Goal: Information Seeking & Learning: Learn about a topic

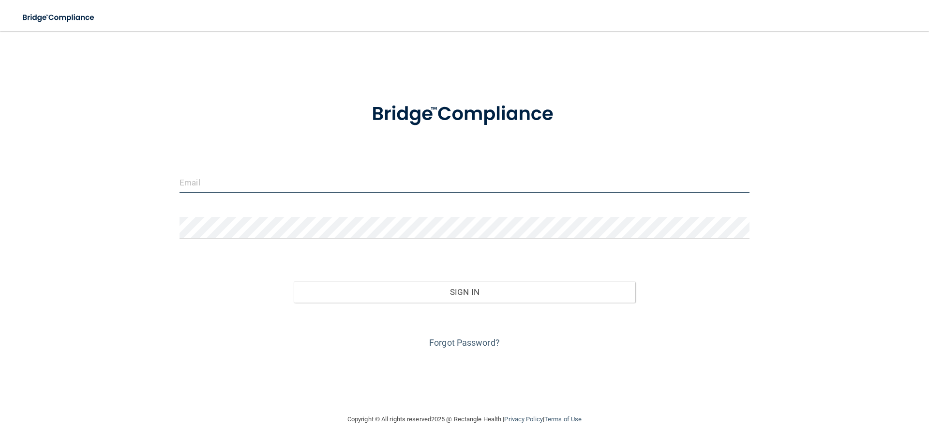
type input "[PERSON_NAME][EMAIL_ADDRESS][DOMAIN_NAME]"
click at [299, 180] on input "[PERSON_NAME][EMAIL_ADDRESS][DOMAIN_NAME]" at bounding box center [465, 182] width 570 height 22
click at [309, 180] on input "[PERSON_NAME][EMAIL_ADDRESS][DOMAIN_NAME]" at bounding box center [465, 182] width 570 height 22
drag, startPoint x: 315, startPoint y: 181, endPoint x: 90, endPoint y: 182, distance: 224.5
click at [90, 182] on div "[PERSON_NAME][EMAIL_ADDRESS][DOMAIN_NAME] Invalid email/password. You don't hav…" at bounding box center [464, 222] width 890 height 363
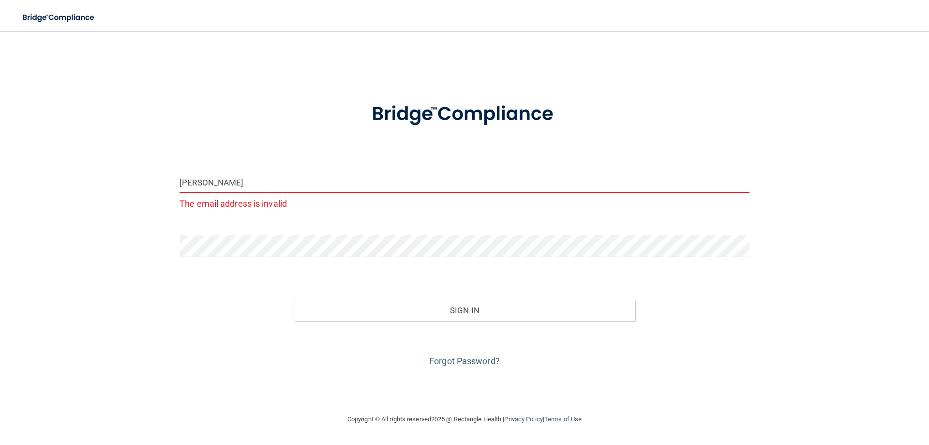
type input "[PERSON_NAME][EMAIL_ADDRESS][DOMAIN_NAME]"
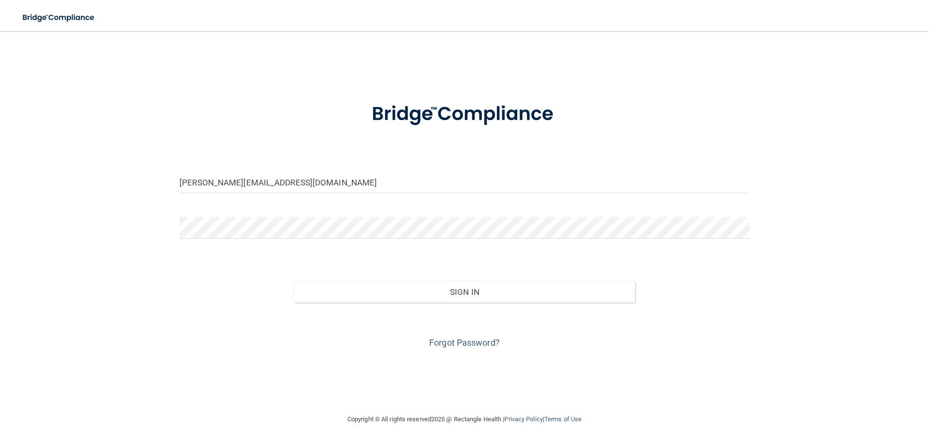
click at [251, 239] on div at bounding box center [464, 231] width 585 height 29
click at [89, 231] on div "kelly@sandhillsfamilydental.com Invalid email/password. You don't have permissi…" at bounding box center [464, 222] width 890 height 363
drag, startPoint x: 344, startPoint y: 361, endPoint x: 365, endPoint y: 338, distance: 31.2
click at [344, 359] on div "kelly@sandhillsfamilydental.com Invalid email/password. You don't have permissi…" at bounding box center [464, 222] width 890 height 363
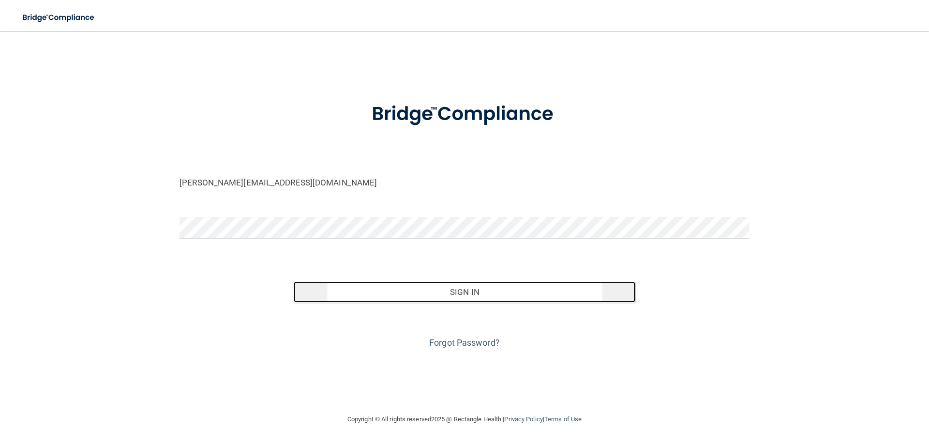
click at [461, 287] on button "Sign In" at bounding box center [465, 291] width 342 height 21
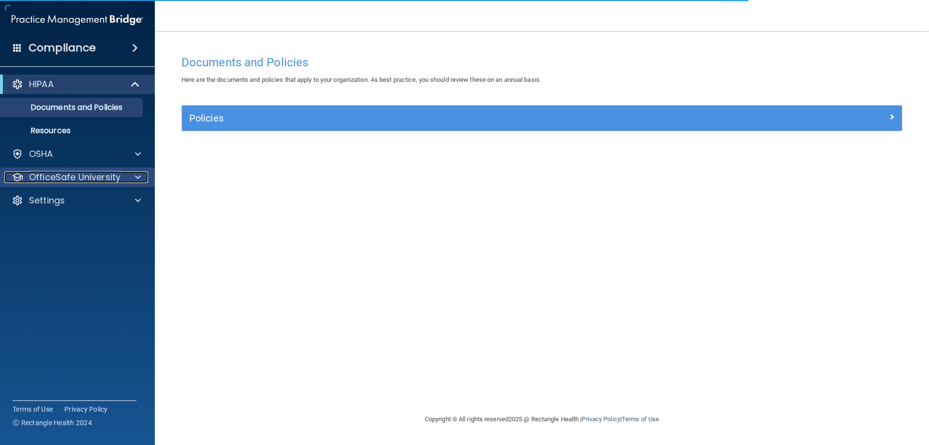
click at [141, 173] on div at bounding box center [136, 177] width 24 height 12
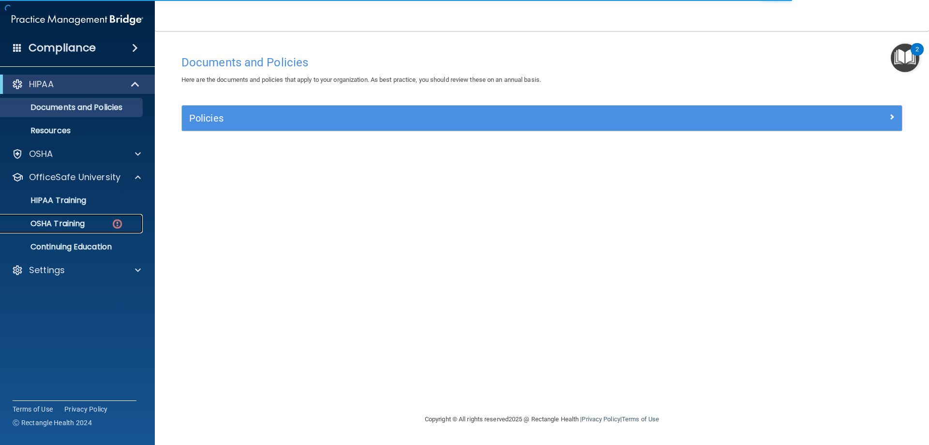
click at [101, 226] on div "OSHA Training" at bounding box center [72, 224] width 132 height 10
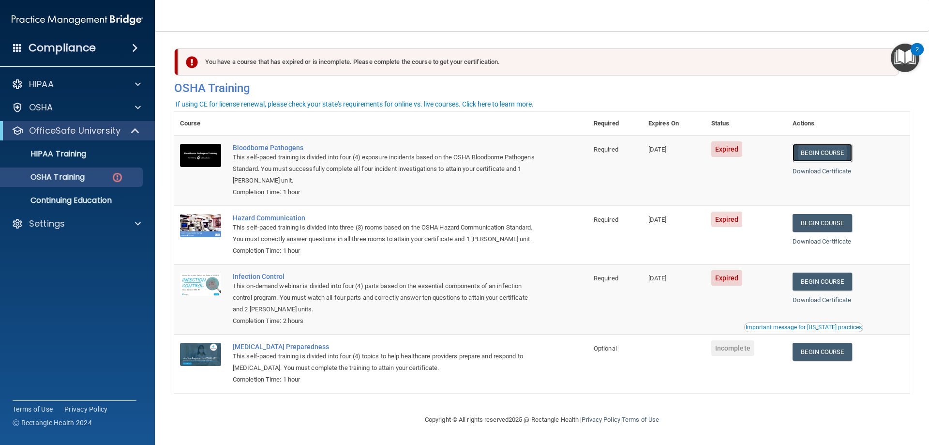
click at [829, 152] on link "Begin Course" at bounding box center [822, 153] width 59 height 18
click at [73, 43] on h4 "Compliance" at bounding box center [62, 48] width 67 height 14
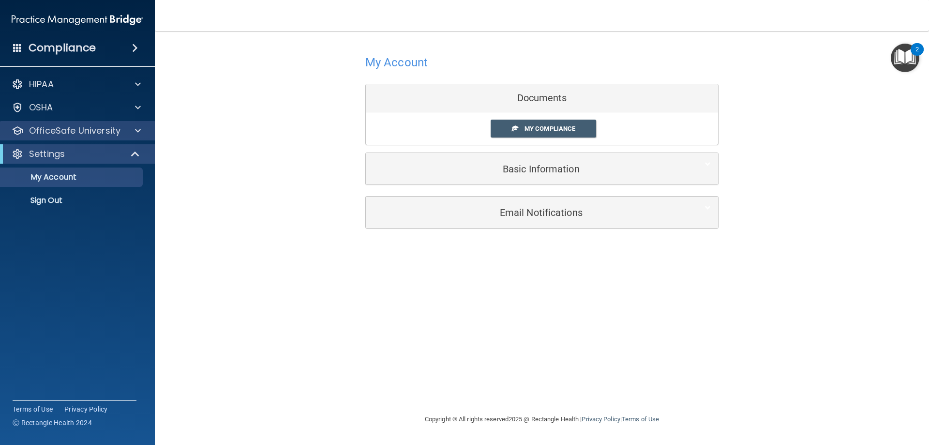
click at [72, 136] on div "OfficeSafe University" at bounding box center [77, 130] width 155 height 19
click at [133, 127] on div at bounding box center [136, 131] width 24 height 12
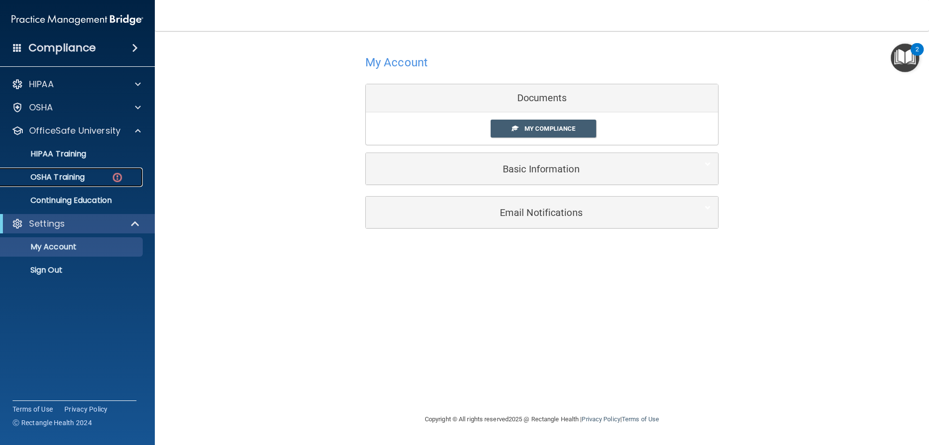
click at [110, 176] on div "OSHA Training" at bounding box center [72, 177] width 132 height 10
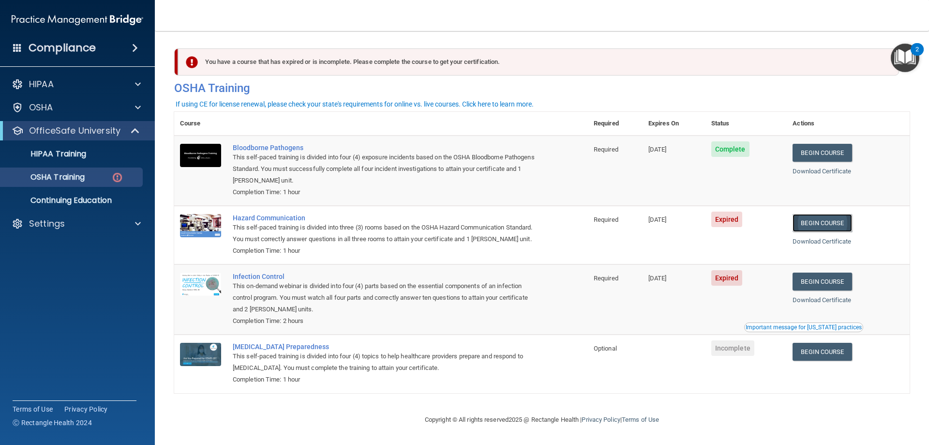
click at [829, 224] on link "Begin Course" at bounding box center [822, 223] width 59 height 18
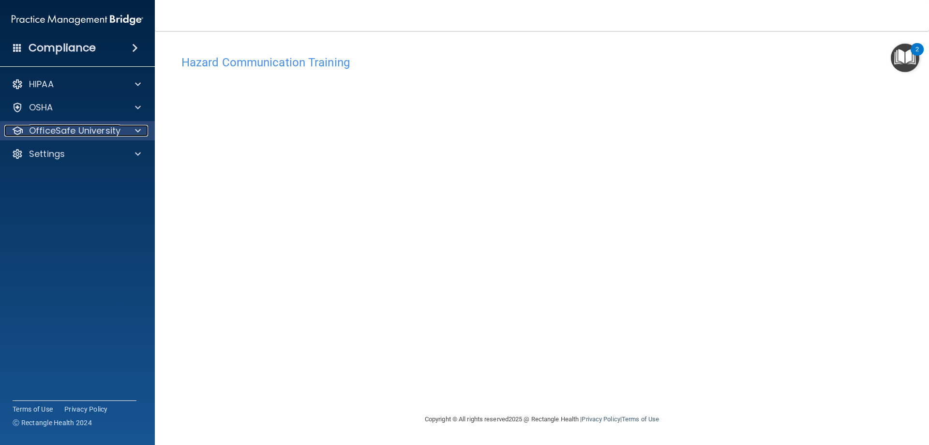
click at [143, 133] on div at bounding box center [136, 131] width 24 height 12
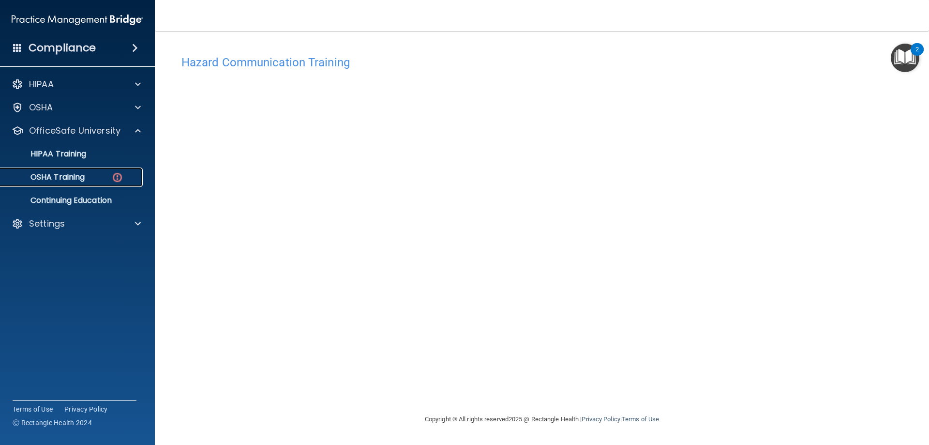
click at [119, 180] on img at bounding box center [117, 177] width 12 height 12
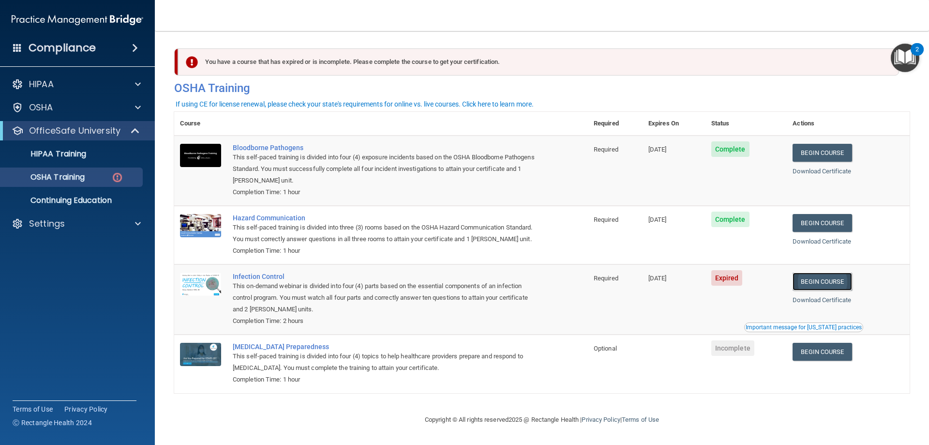
click at [827, 290] on link "Begin Course" at bounding box center [822, 281] width 59 height 18
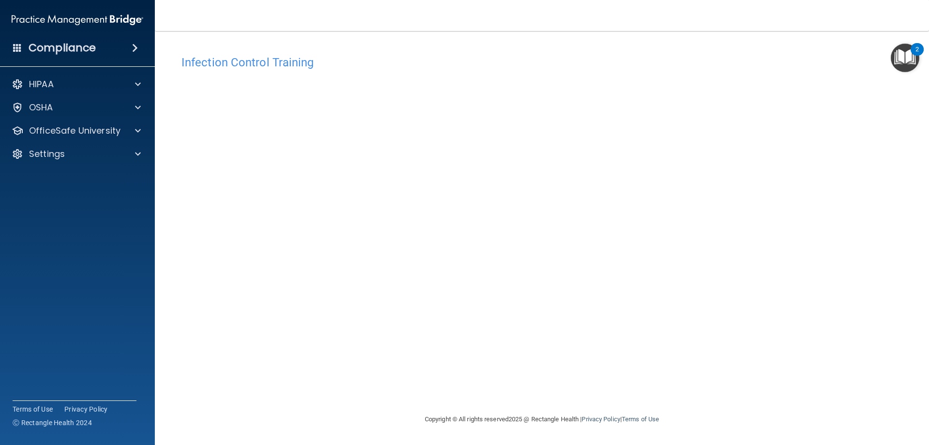
click at [911, 107] on main "Infection Control Training This course doesn’t expire until 05/07/2025. Are you…" at bounding box center [542, 238] width 774 height 414
click at [88, 115] on div "OSHA" at bounding box center [77, 107] width 155 height 19
click at [109, 133] on p "OfficeSafe University" at bounding box center [74, 131] width 91 height 12
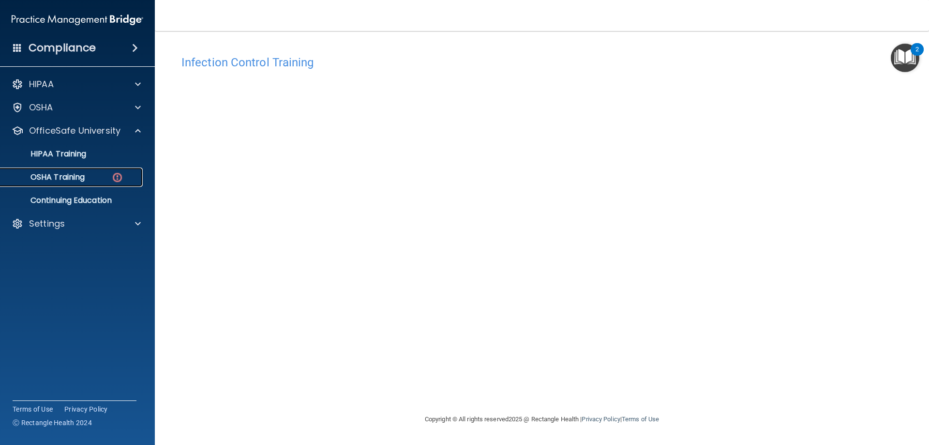
click at [109, 179] on div "OSHA Training" at bounding box center [72, 177] width 132 height 10
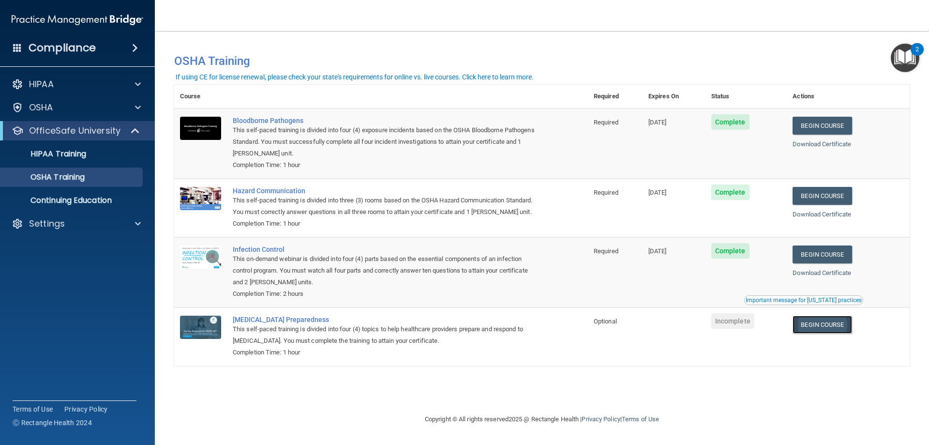
click at [816, 328] on link "Begin Course" at bounding box center [822, 325] width 59 height 18
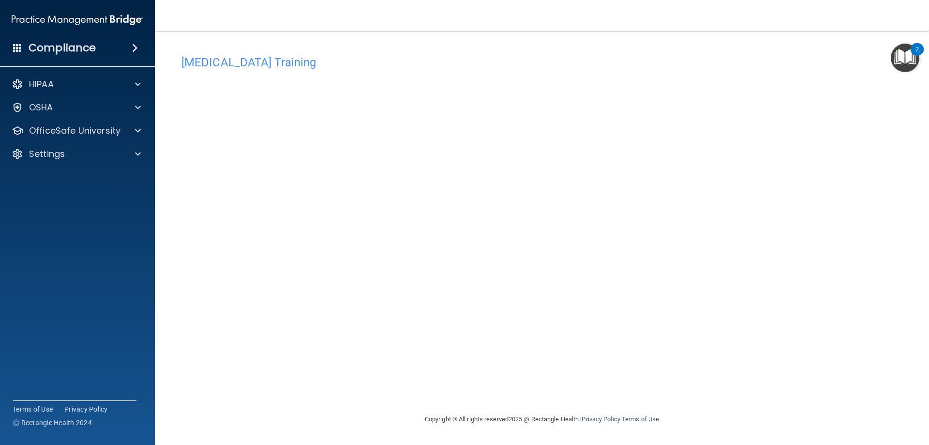
drag, startPoint x: 672, startPoint y: 357, endPoint x: 704, endPoint y: 401, distance: 54.1
click at [704, 401] on div "[MEDICAL_DATA] Training This course doesn’t expire until . Are you sure you wan…" at bounding box center [542, 231] width 736 height 363
click at [670, 393] on div "[MEDICAL_DATA] Training This course doesn’t expire until . Are you sure you wan…" at bounding box center [542, 231] width 736 height 363
click at [138, 135] on span at bounding box center [138, 131] width 6 height 12
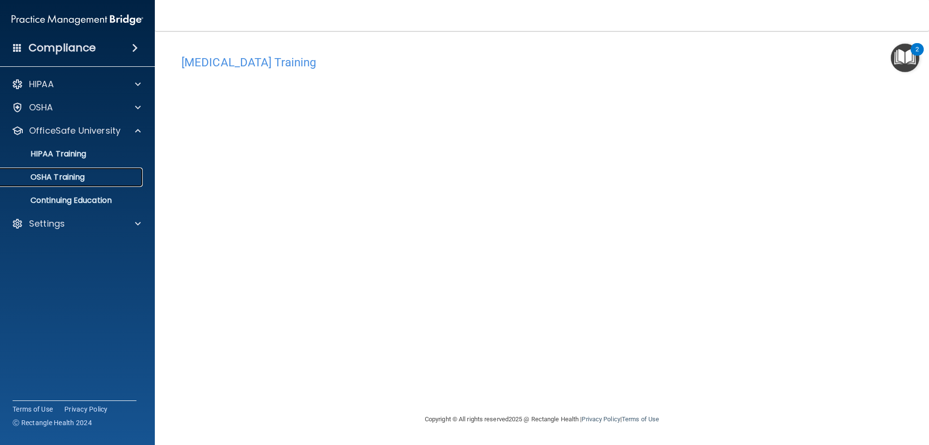
click at [82, 177] on p "OSHA Training" at bounding box center [45, 177] width 78 height 10
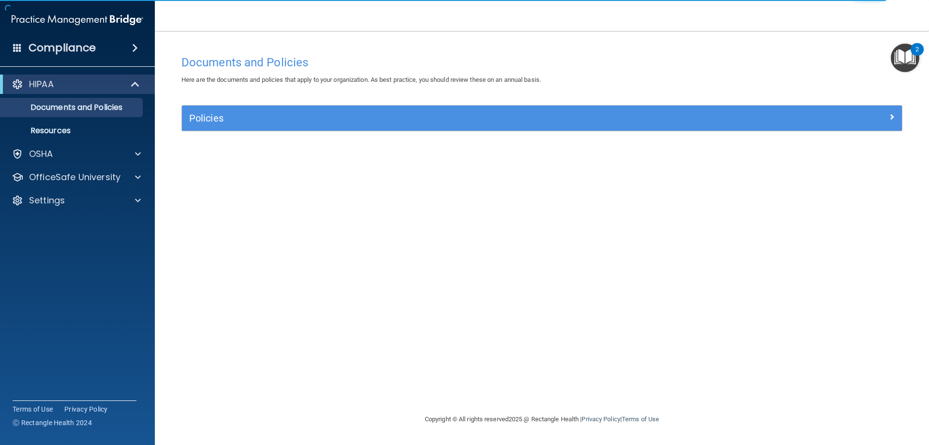
click at [126, 47] on div "Compliance" at bounding box center [77, 47] width 155 height 21
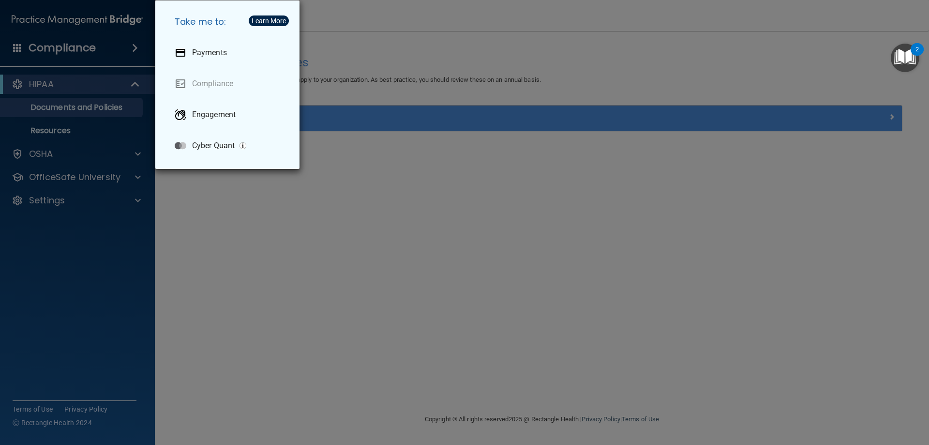
click at [265, 199] on div "Take me to: Payments Compliance Engagement Cyber Quant" at bounding box center [464, 222] width 929 height 445
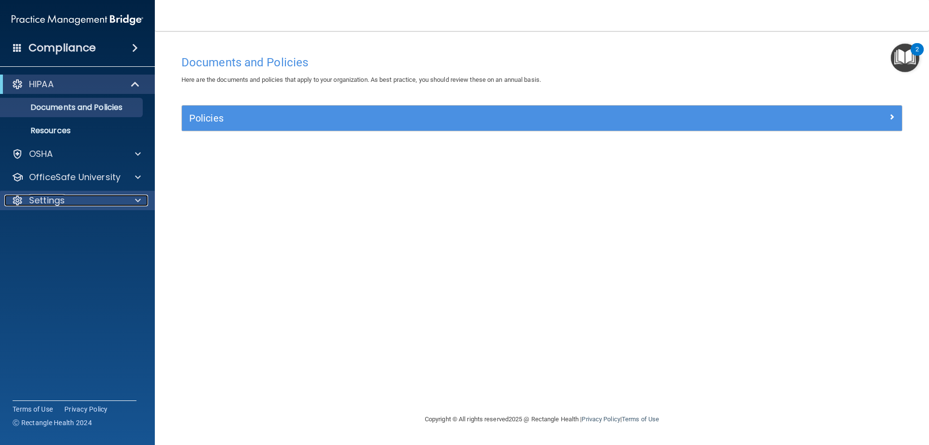
click at [135, 202] on div at bounding box center [136, 201] width 24 height 12
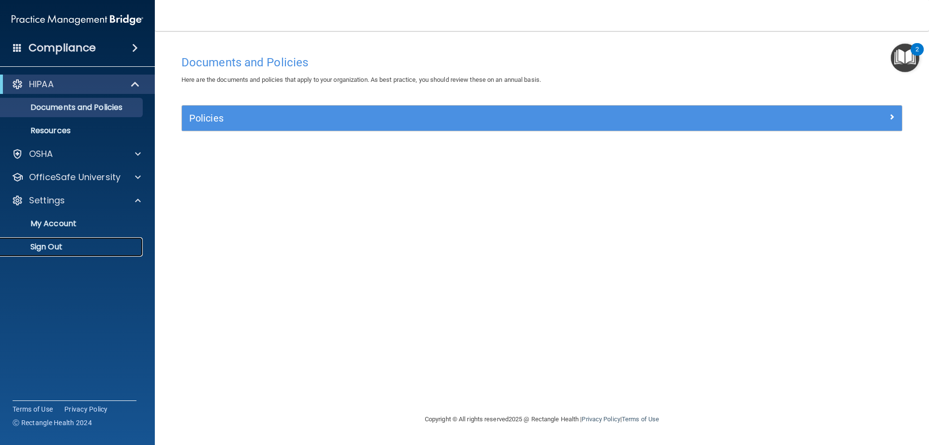
click at [56, 246] on p "Sign Out" at bounding box center [72, 247] width 132 height 10
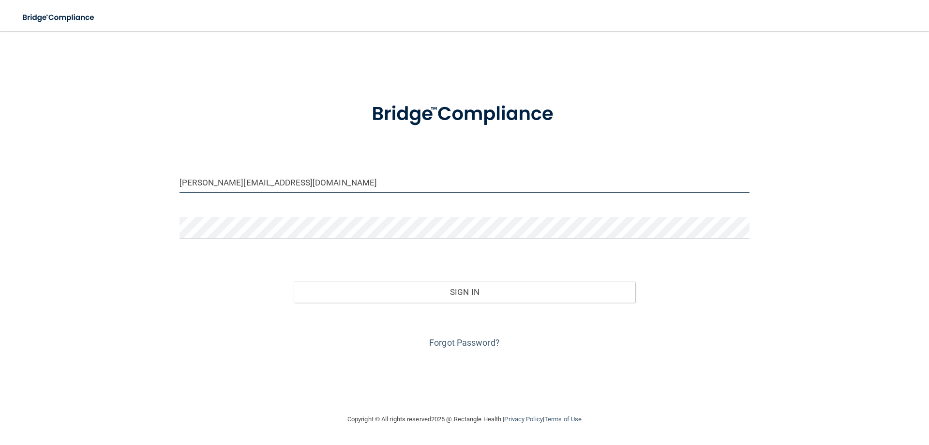
click at [339, 186] on input "[PERSON_NAME][EMAIL_ADDRESS][DOMAIN_NAME]" at bounding box center [465, 182] width 570 height 22
drag, startPoint x: 339, startPoint y: 186, endPoint x: 61, endPoint y: 175, distance: 278.4
click at [61, 175] on div "[PERSON_NAME][EMAIL_ADDRESS][DOMAIN_NAME] Invalid email/password. You don't hav…" at bounding box center [464, 222] width 890 height 363
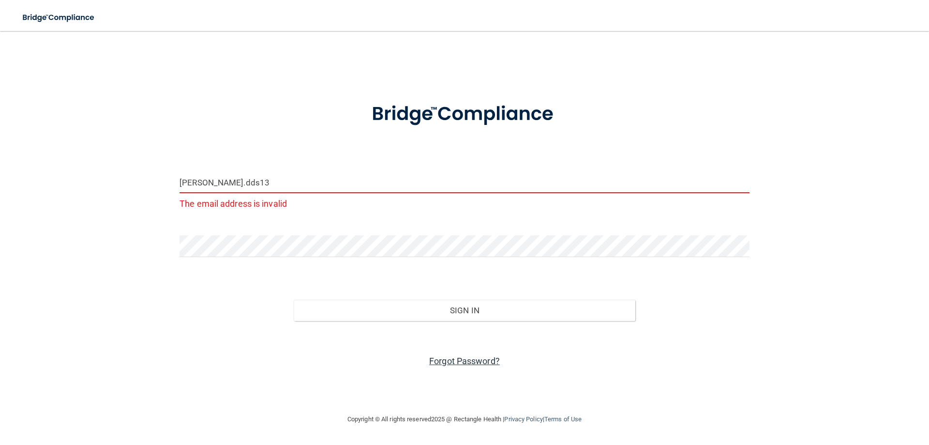
type input "[PERSON_NAME].dds13"
click at [437, 361] on link "Forgot Password?" at bounding box center [464, 361] width 71 height 10
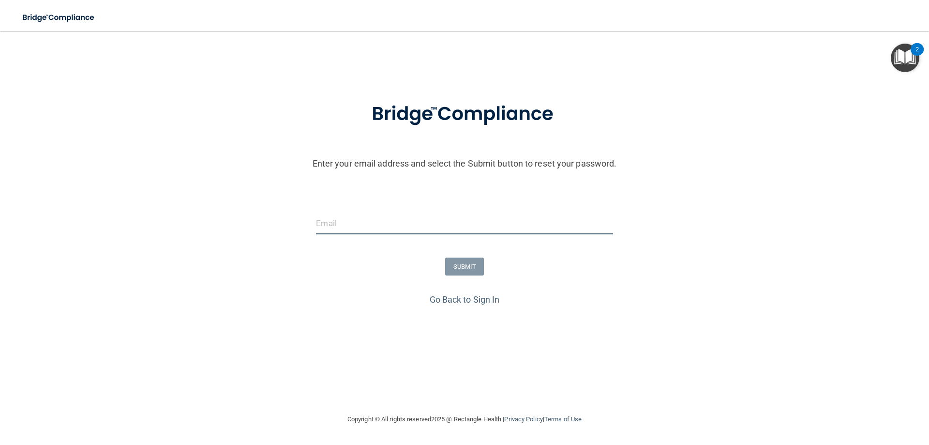
click at [369, 225] on input "email" at bounding box center [464, 223] width 297 height 22
type input "[PERSON_NAME][EMAIL_ADDRESS][DOMAIN_NAME]"
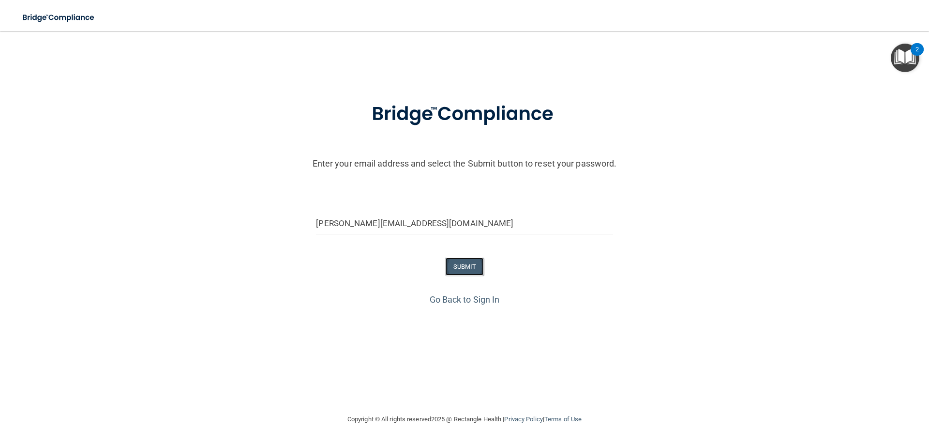
click at [467, 260] on button "SUBMIT" at bounding box center [464, 266] width 39 height 18
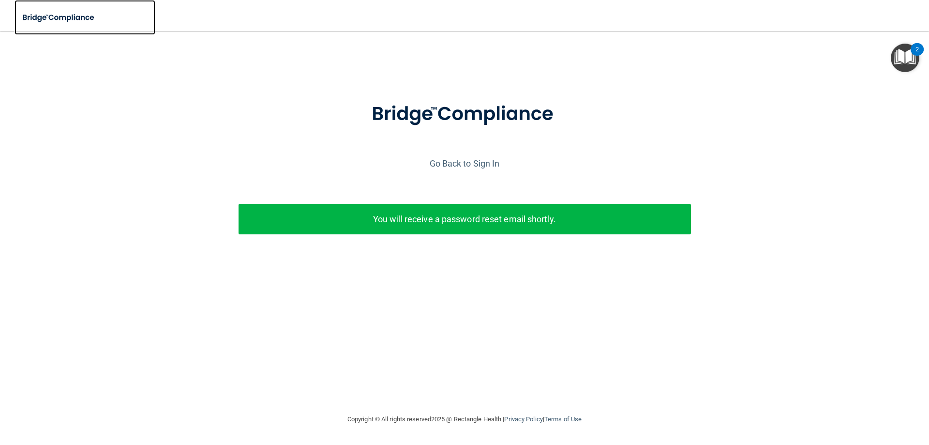
click at [66, 15] on img at bounding box center [59, 18] width 89 height 20
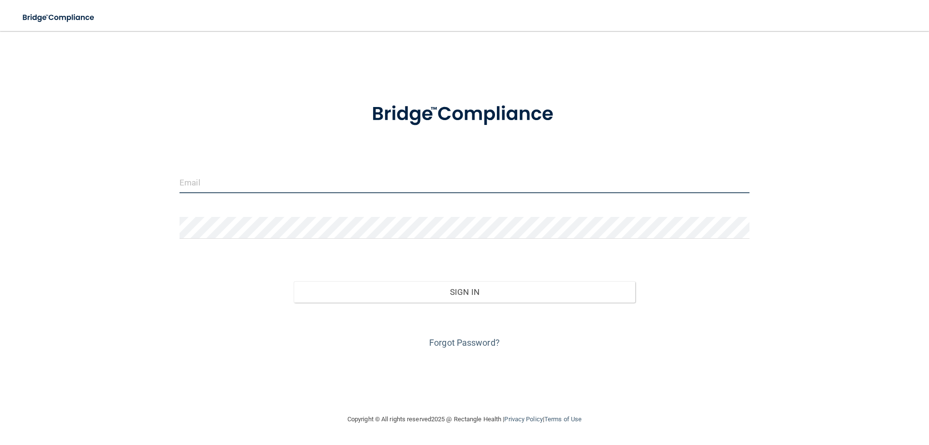
type input "[PERSON_NAME][EMAIL_ADDRESS][DOMAIN_NAME]"
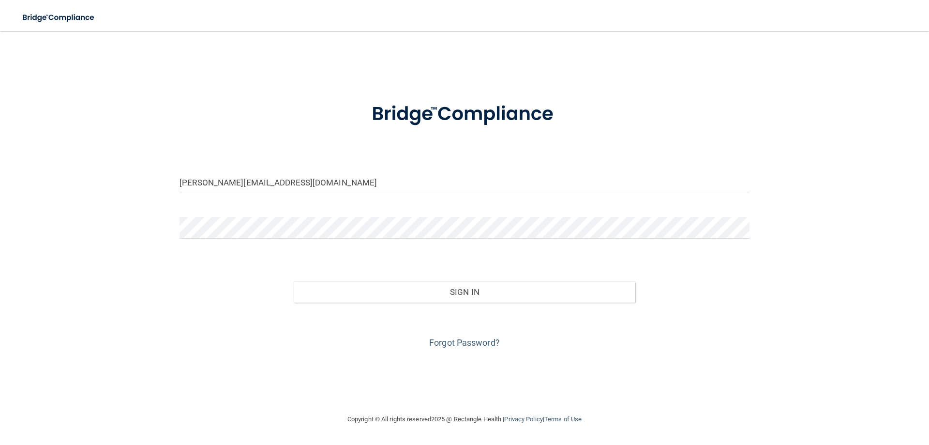
click at [326, 169] on form "[PERSON_NAME][EMAIL_ADDRESS][DOMAIN_NAME] Invalid email/password. You don't hav…" at bounding box center [465, 219] width 570 height 261
click at [330, 178] on input "[PERSON_NAME][EMAIL_ADDRESS][DOMAIN_NAME]" at bounding box center [465, 182] width 570 height 22
drag, startPoint x: 330, startPoint y: 178, endPoint x: 43, endPoint y: 178, distance: 287.0
click at [44, 178] on div "[PERSON_NAME][EMAIL_ADDRESS][DOMAIN_NAME] Invalid email/password. You don't hav…" at bounding box center [464, 222] width 890 height 363
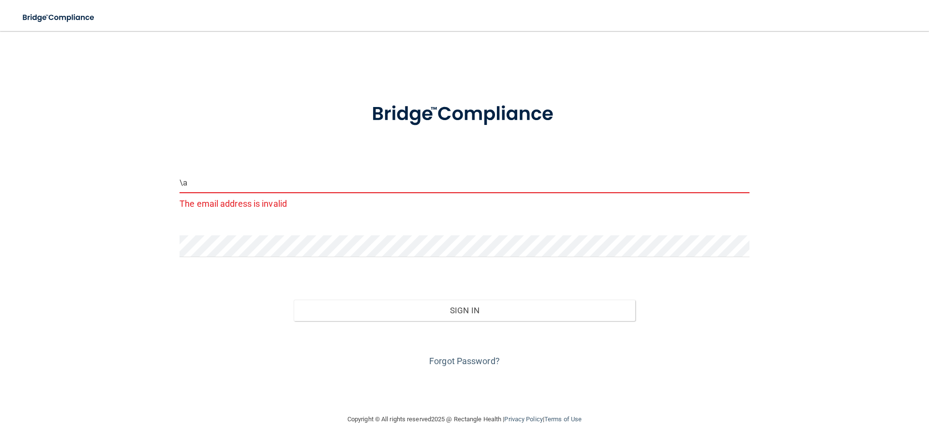
type input "\"
type input "[PERSON_NAME][EMAIL_ADDRESS][DOMAIN_NAME]"
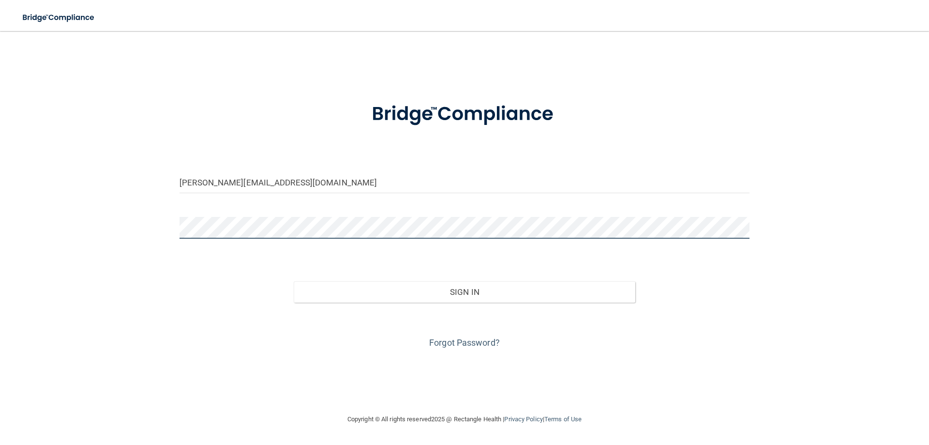
click at [96, 194] on div "[PERSON_NAME][EMAIL_ADDRESS][DOMAIN_NAME] Invalid email/password. You don't hav…" at bounding box center [464, 222] width 890 height 363
click at [294, 281] on button "Sign In" at bounding box center [465, 291] width 342 height 21
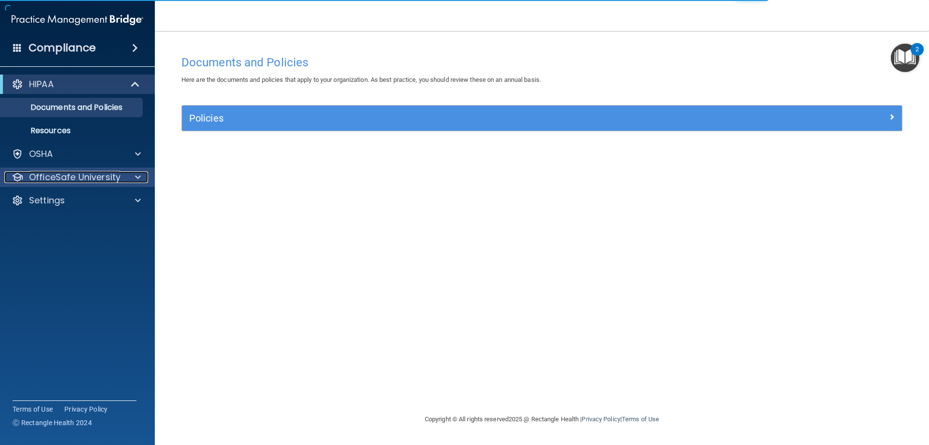
click at [135, 178] on span at bounding box center [138, 177] width 6 height 12
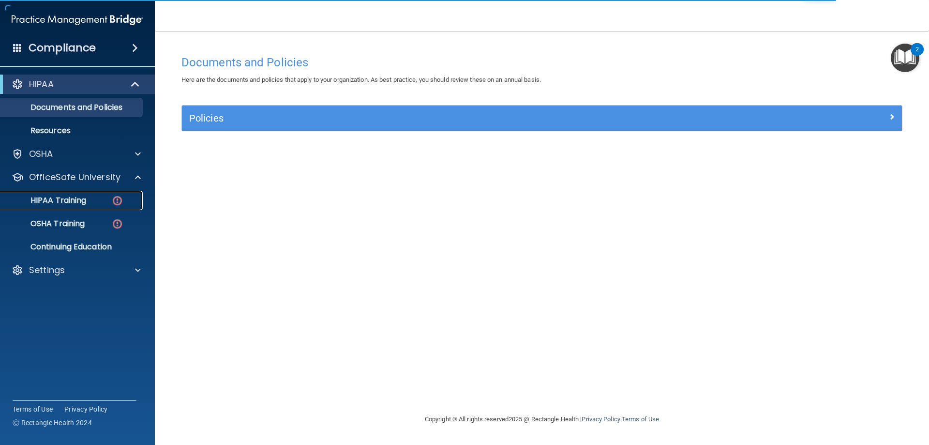
click at [84, 207] on link "HIPAA Training" at bounding box center [66, 200] width 152 height 19
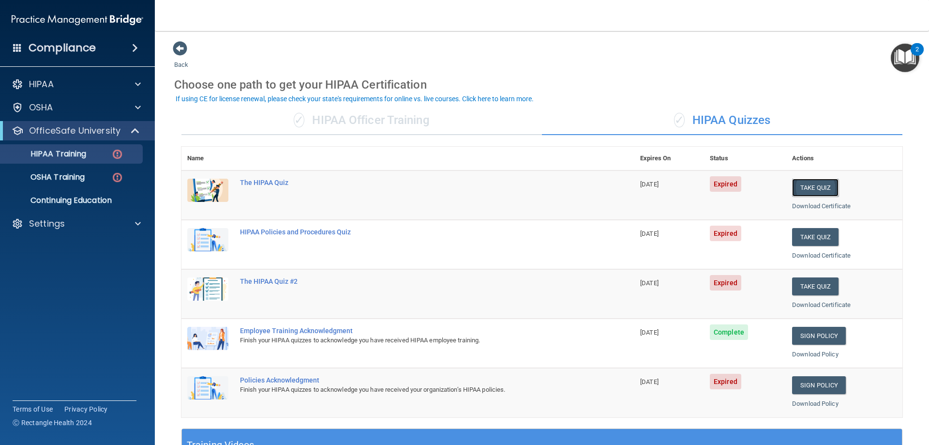
click at [803, 190] on button "Take Quiz" at bounding box center [815, 188] width 46 height 18
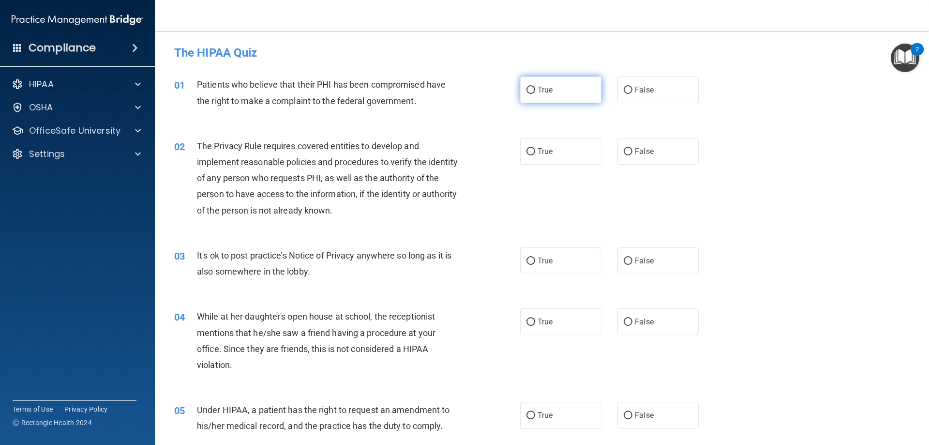
click at [561, 94] on label "True" at bounding box center [560, 89] width 81 height 27
click at [535, 94] on input "True" at bounding box center [530, 90] width 9 height 7
radio input "true"
drag, startPoint x: 559, startPoint y: 143, endPoint x: 566, endPoint y: 155, distance: 14.3
click at [559, 143] on label "True" at bounding box center [560, 151] width 81 height 27
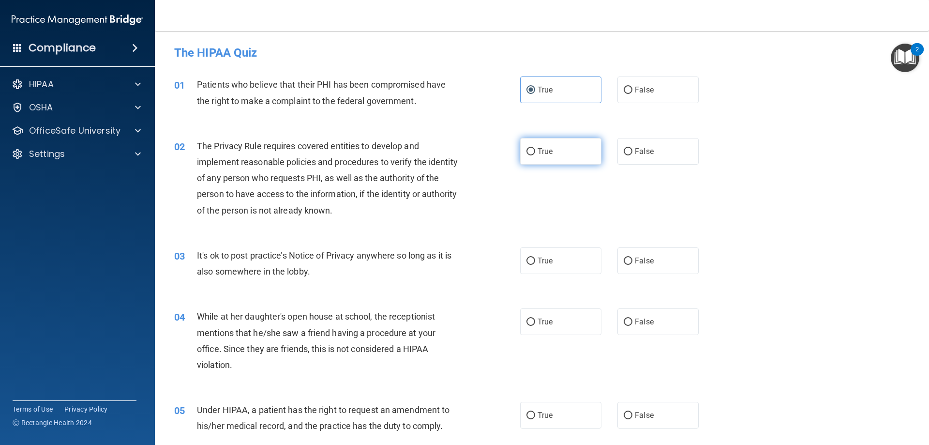
click at [535, 148] on input "True" at bounding box center [530, 151] width 9 height 7
radio input "true"
click at [562, 261] on label "True" at bounding box center [560, 260] width 81 height 27
click at [535, 261] on input "True" at bounding box center [530, 260] width 9 height 7
radio input "true"
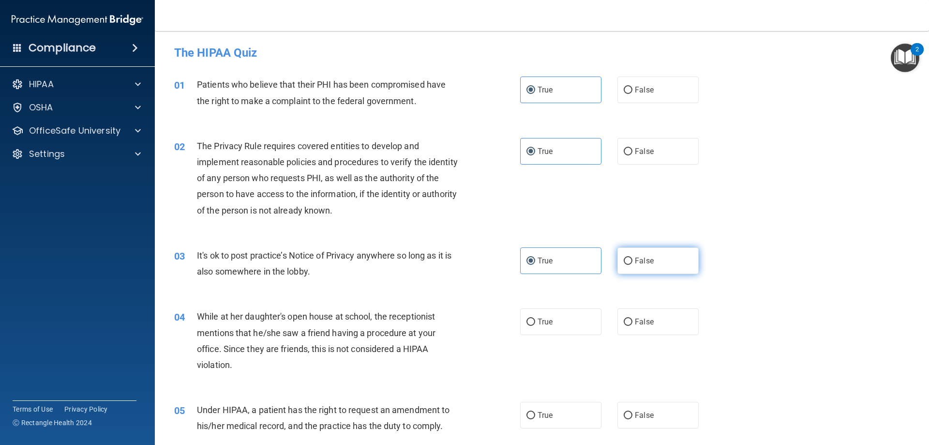
click at [656, 256] on label "False" at bounding box center [657, 260] width 81 height 27
click at [632, 257] on input "False" at bounding box center [628, 260] width 9 height 7
radio input "true"
radio input "false"
click at [662, 316] on label "False" at bounding box center [657, 321] width 81 height 27
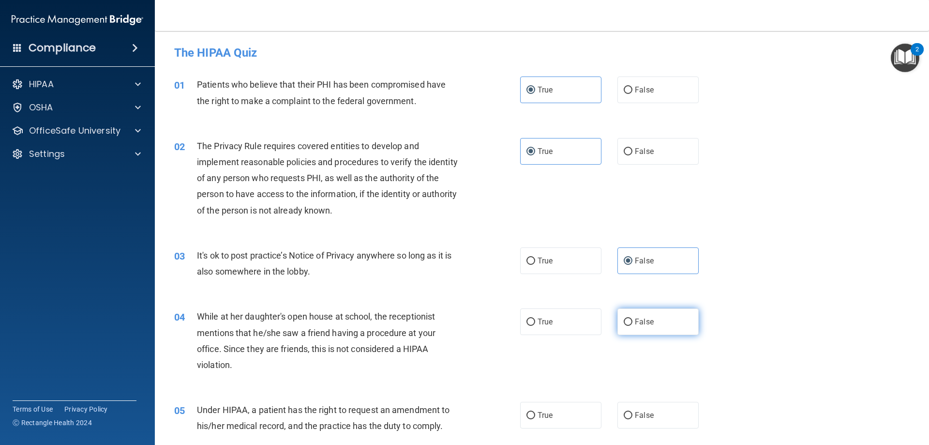
click at [632, 318] on input "False" at bounding box center [628, 321] width 9 height 7
radio input "true"
click at [662, 421] on label "False" at bounding box center [657, 415] width 81 height 27
click at [632, 419] on input "False" at bounding box center [628, 415] width 9 height 7
radio input "true"
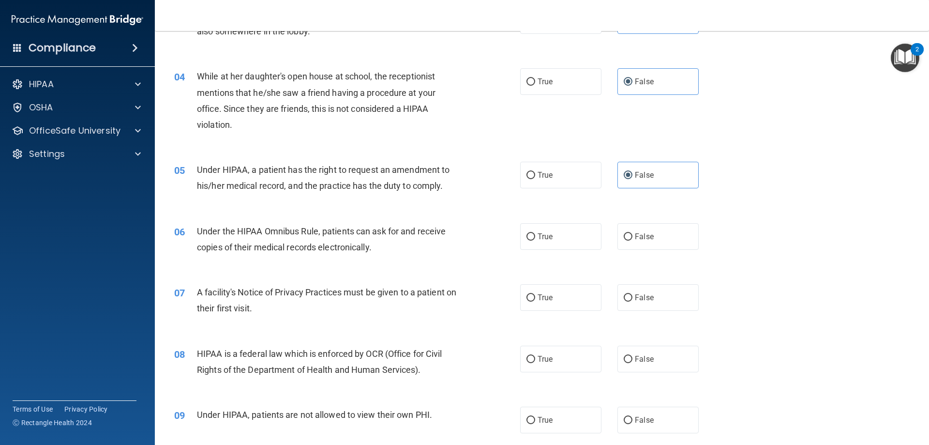
scroll to position [242, 0]
click at [527, 231] on input "True" at bounding box center [530, 234] width 9 height 7
radio input "true"
click at [532, 295] on label "True" at bounding box center [560, 295] width 81 height 27
click at [532, 295] on input "True" at bounding box center [530, 295] width 9 height 7
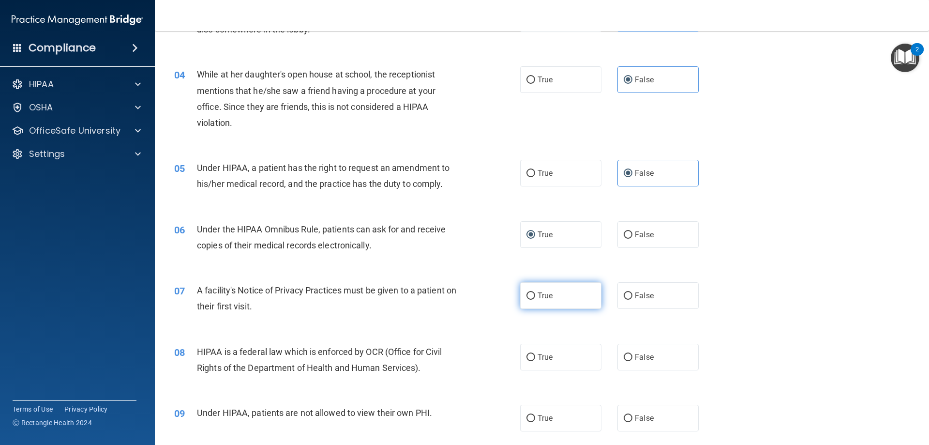
radio input "true"
click at [544, 355] on span "True" at bounding box center [545, 356] width 15 height 9
click at [535, 355] on input "True" at bounding box center [530, 357] width 9 height 7
radio input "true"
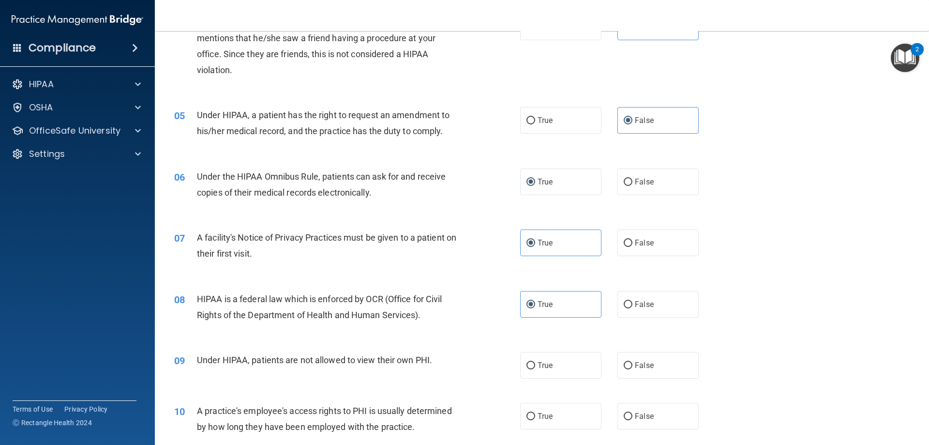
scroll to position [387, 0]
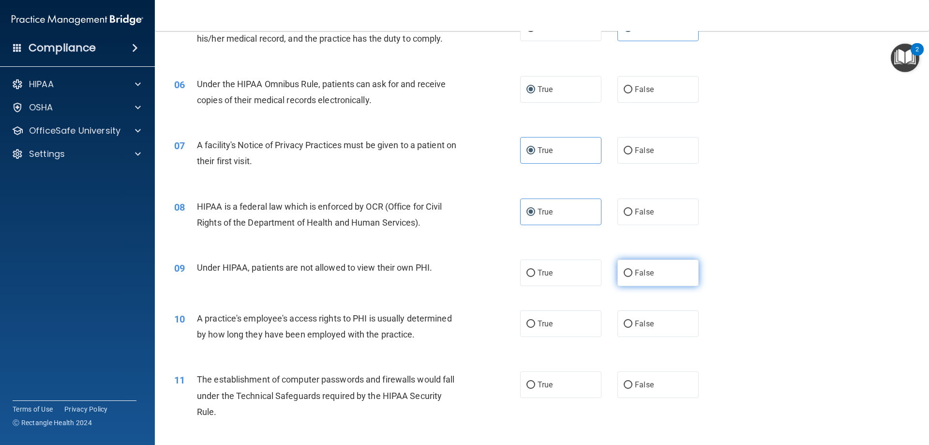
click at [651, 278] on label "False" at bounding box center [657, 272] width 81 height 27
click at [632, 277] on input "False" at bounding box center [628, 273] width 9 height 7
radio input "true"
click at [661, 333] on label "False" at bounding box center [657, 323] width 81 height 27
click at [632, 328] on input "False" at bounding box center [628, 323] width 9 height 7
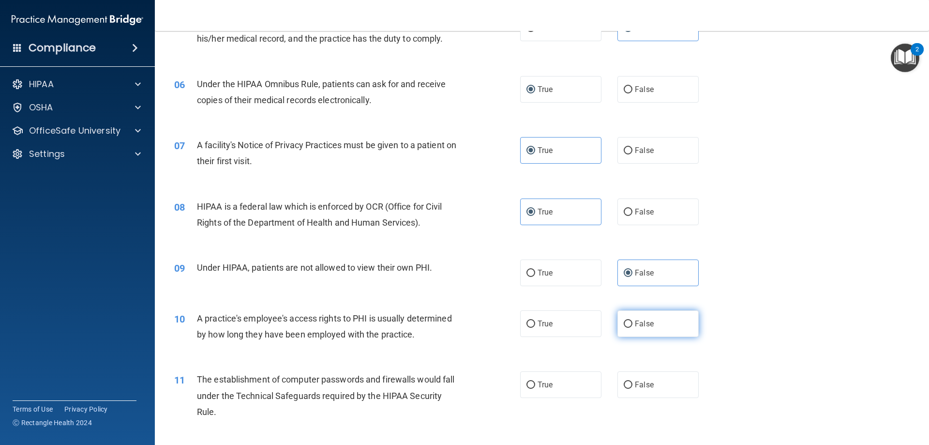
radio input "true"
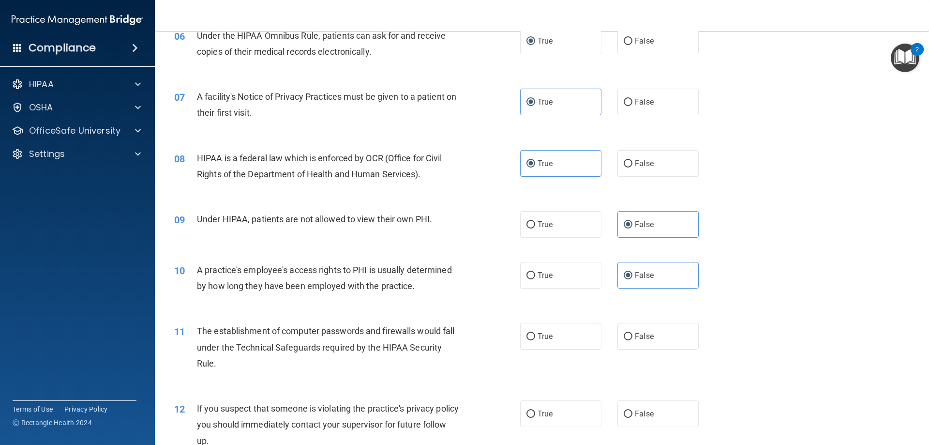
scroll to position [484, 0]
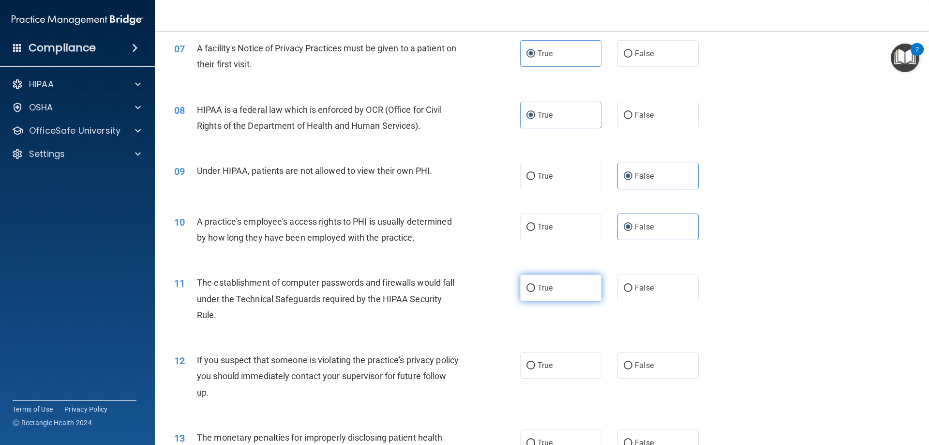
click at [546, 290] on span "True" at bounding box center [545, 287] width 15 height 9
click at [535, 290] on input "True" at bounding box center [530, 288] width 9 height 7
radio input "true"
click at [557, 364] on label "True" at bounding box center [560, 365] width 81 height 27
click at [535, 364] on input "True" at bounding box center [530, 365] width 9 height 7
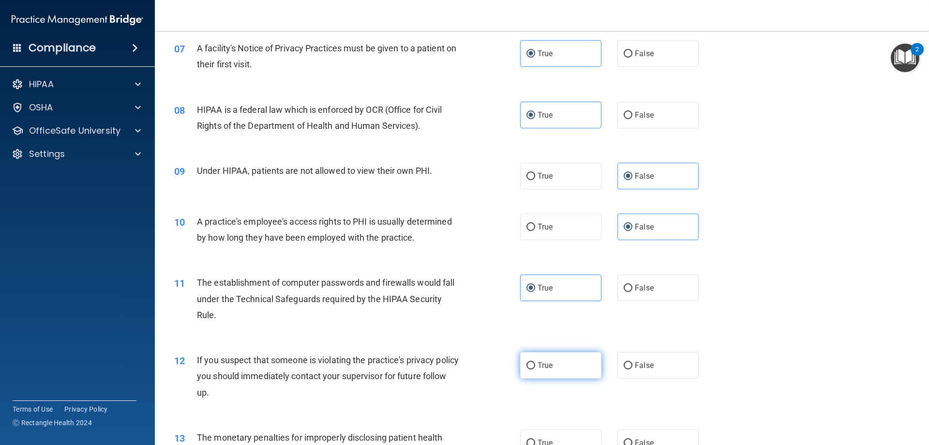
radio input "true"
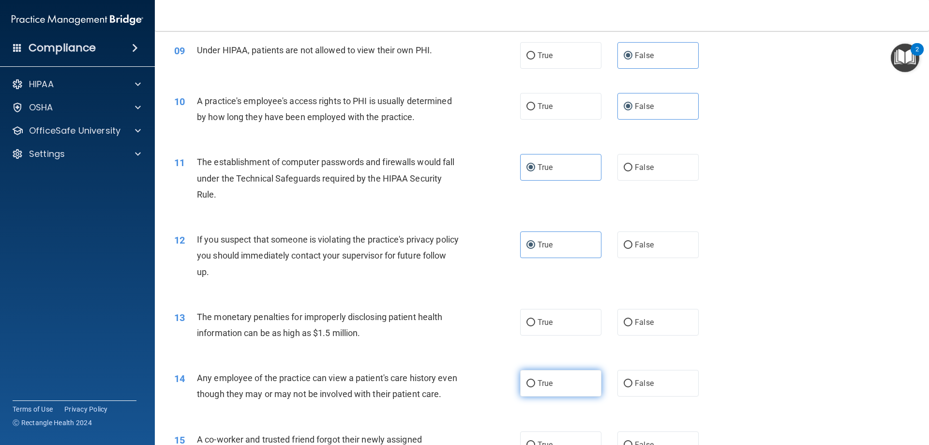
scroll to position [677, 0]
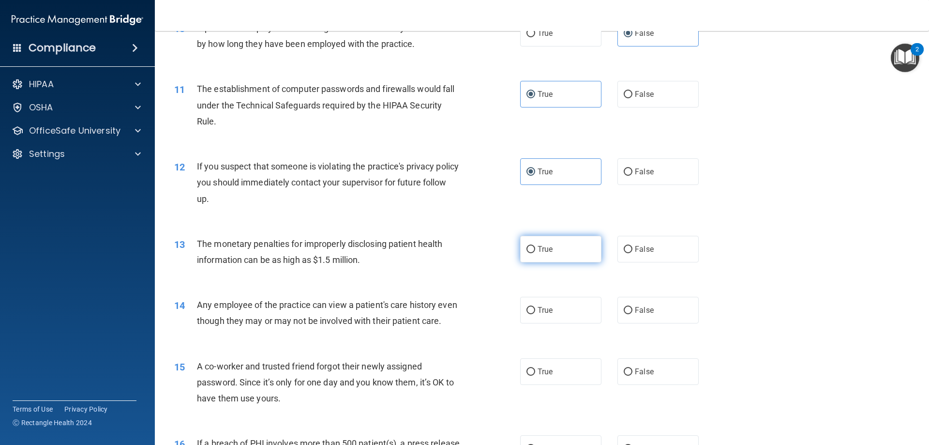
click at [569, 255] on label "True" at bounding box center [560, 249] width 81 height 27
click at [535, 253] on input "True" at bounding box center [530, 249] width 9 height 7
radio input "true"
click at [653, 321] on label "False" at bounding box center [657, 310] width 81 height 27
click at [632, 314] on input "False" at bounding box center [628, 310] width 9 height 7
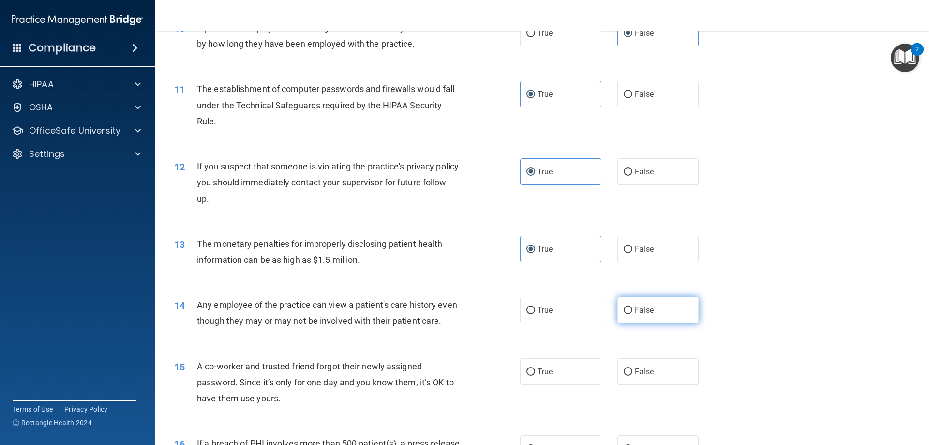
radio input "true"
drag, startPoint x: 647, startPoint y: 386, endPoint x: 765, endPoint y: 365, distance: 119.3
click at [648, 376] on span "False" at bounding box center [644, 371] width 19 height 9
click at [632, 376] on input "False" at bounding box center [628, 371] width 9 height 7
radio input "true"
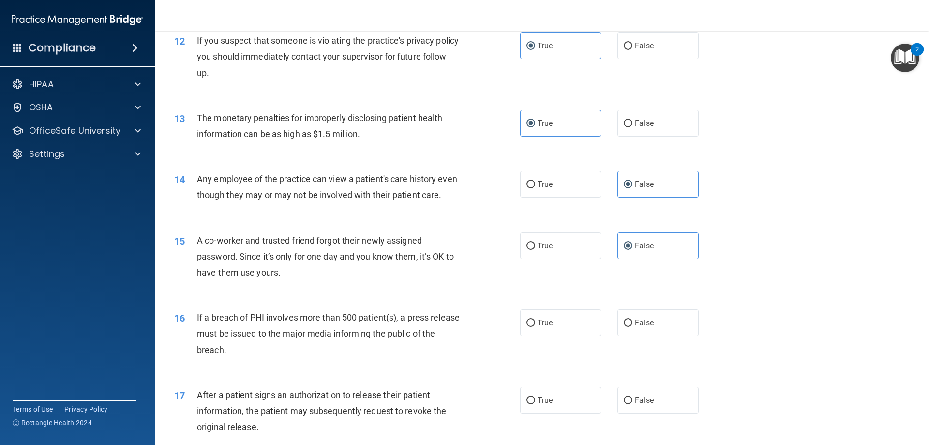
scroll to position [823, 0]
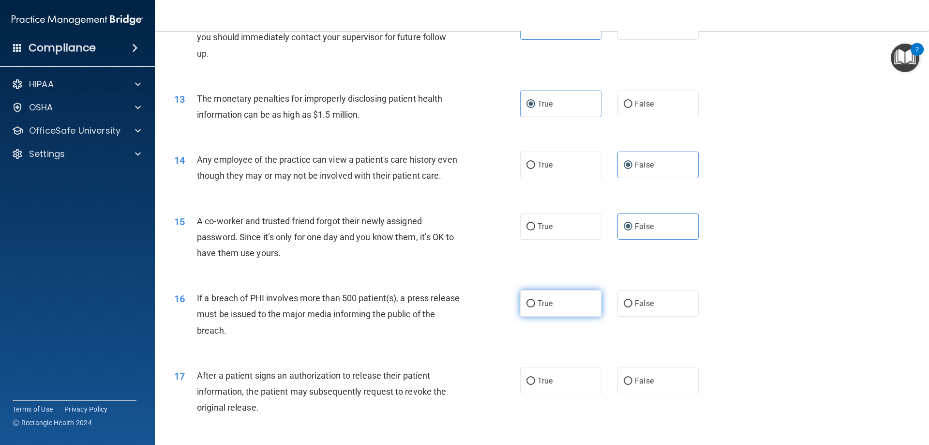
click at [541, 310] on label "True" at bounding box center [560, 303] width 81 height 27
click at [535, 307] on input "True" at bounding box center [530, 303] width 9 height 7
radio input "true"
drag, startPoint x: 550, startPoint y: 393, endPoint x: 792, endPoint y: 342, distance: 247.3
click at [550, 394] on label "True" at bounding box center [560, 380] width 81 height 27
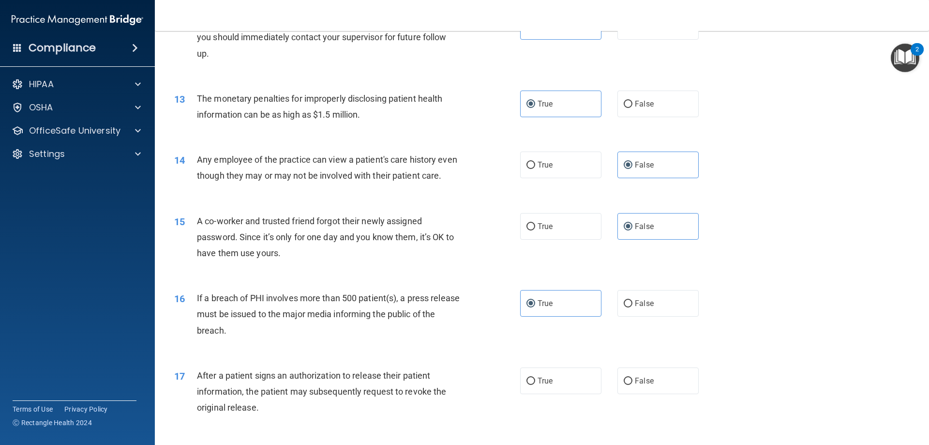
click at [535, 385] on input "True" at bounding box center [530, 380] width 9 height 7
radio input "true"
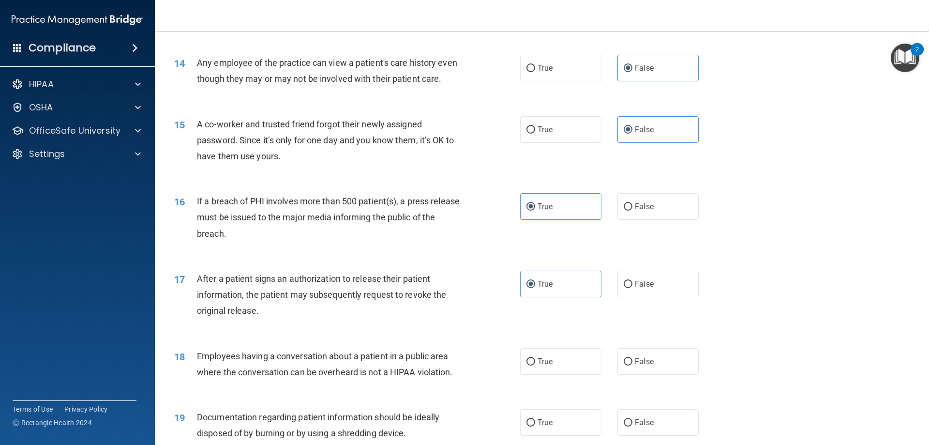
scroll to position [1016, 0]
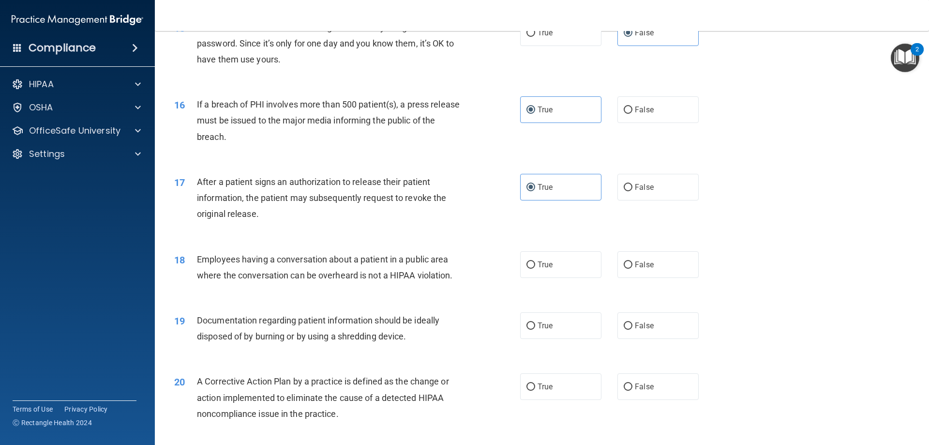
drag, startPoint x: 812, startPoint y: 335, endPoint x: 853, endPoint y: 393, distance: 70.9
click at [853, 393] on div "20 A Corrective Action Plan by a practice is defined as the change or action im…" at bounding box center [542, 399] width 750 height 77
click at [625, 269] on input "False" at bounding box center [628, 264] width 9 height 7
radio input "true"
click at [648, 339] on label "False" at bounding box center [657, 325] width 81 height 27
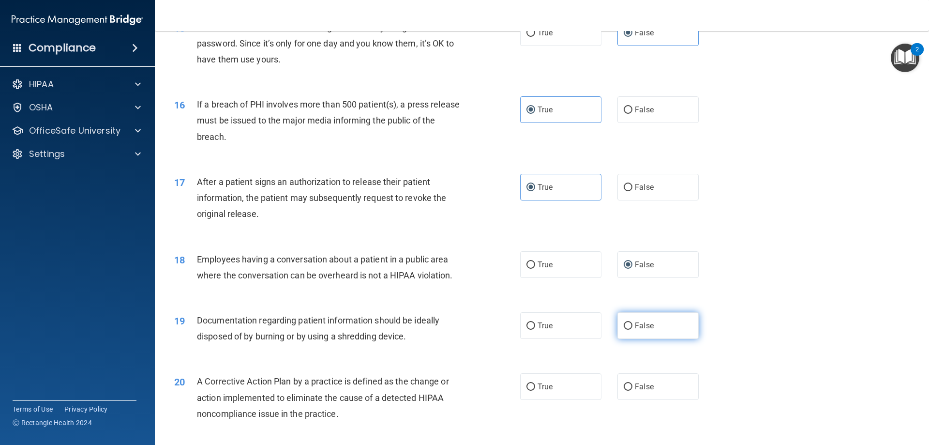
click at [632, 330] on input "False" at bounding box center [628, 325] width 9 height 7
radio input "true"
click at [557, 339] on label "True" at bounding box center [560, 325] width 81 height 27
click at [535, 330] on input "True" at bounding box center [530, 325] width 9 height 7
radio input "true"
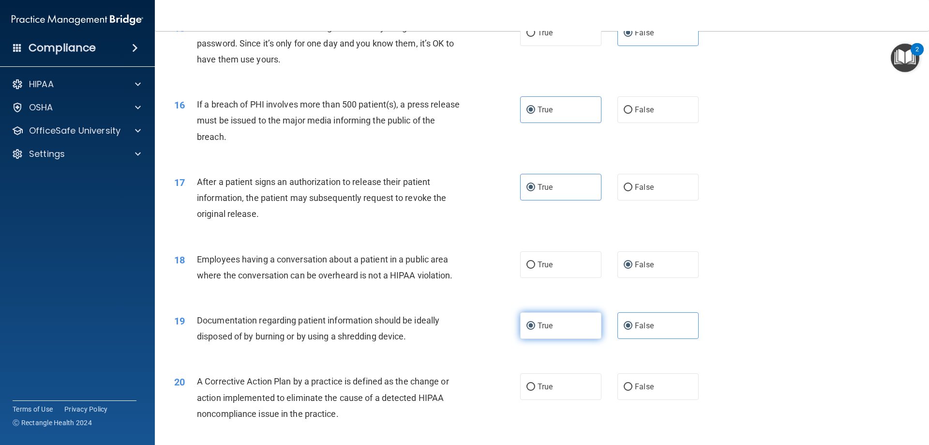
radio input "false"
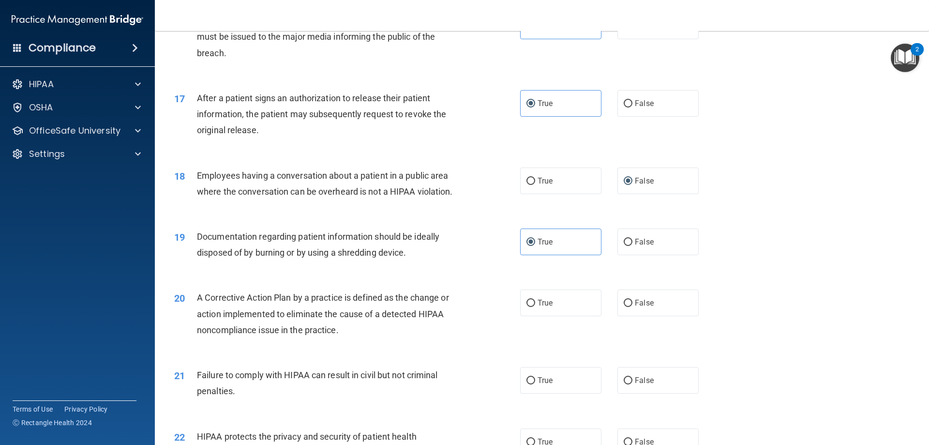
scroll to position [1113, 0]
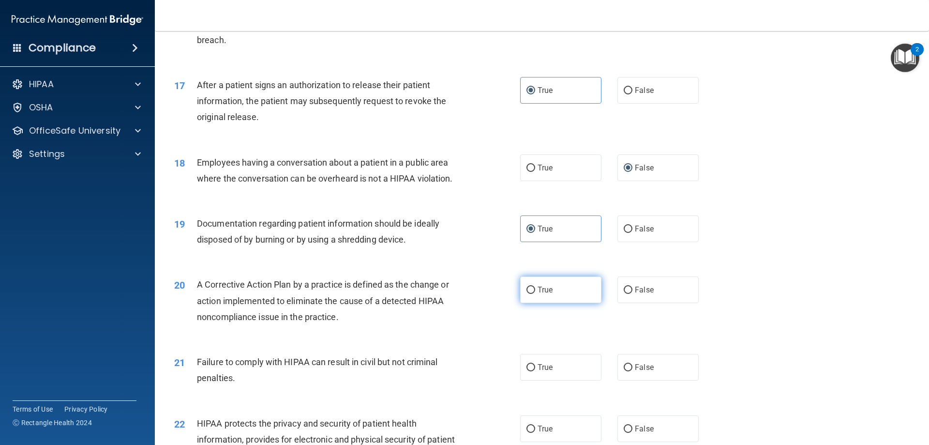
click at [565, 303] on label "True" at bounding box center [560, 289] width 81 height 27
click at [535, 294] on input "True" at bounding box center [530, 289] width 9 height 7
radio input "true"
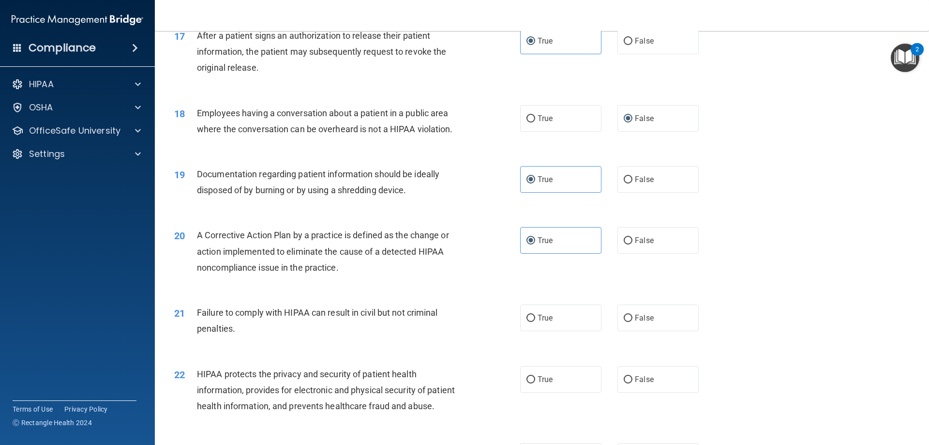
scroll to position [1210, 0]
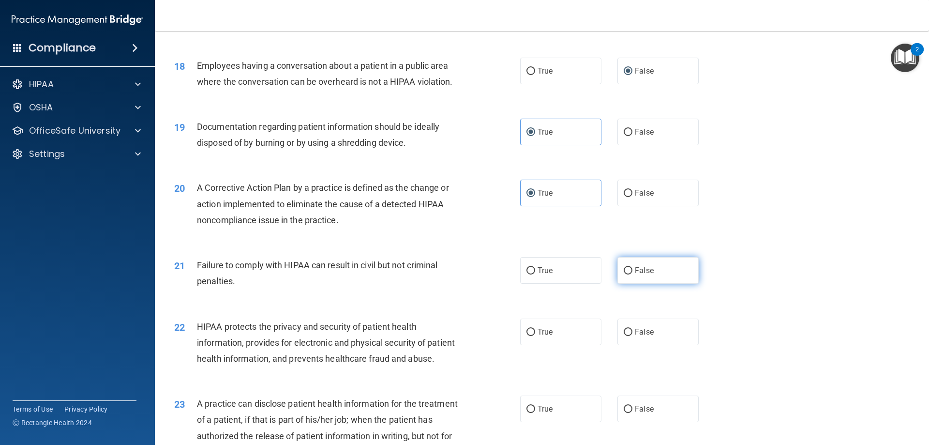
click at [649, 284] on label "False" at bounding box center [657, 270] width 81 height 27
click at [632, 274] on input "False" at bounding box center [628, 270] width 9 height 7
radio input "true"
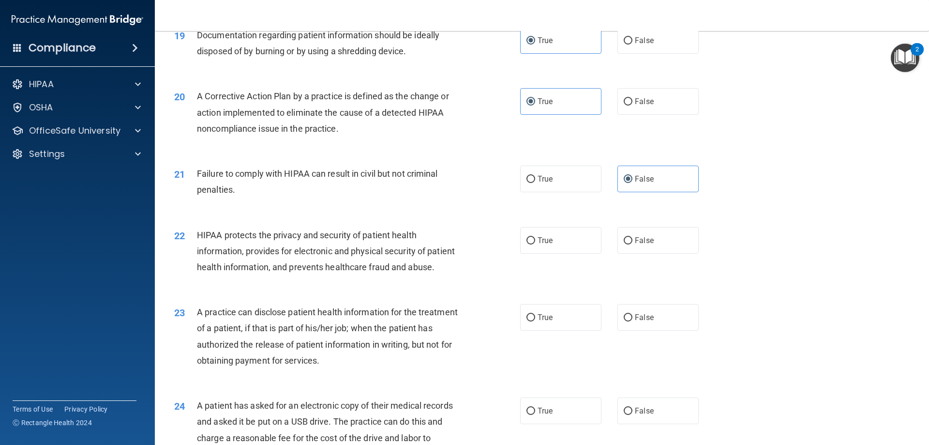
scroll to position [1307, 0]
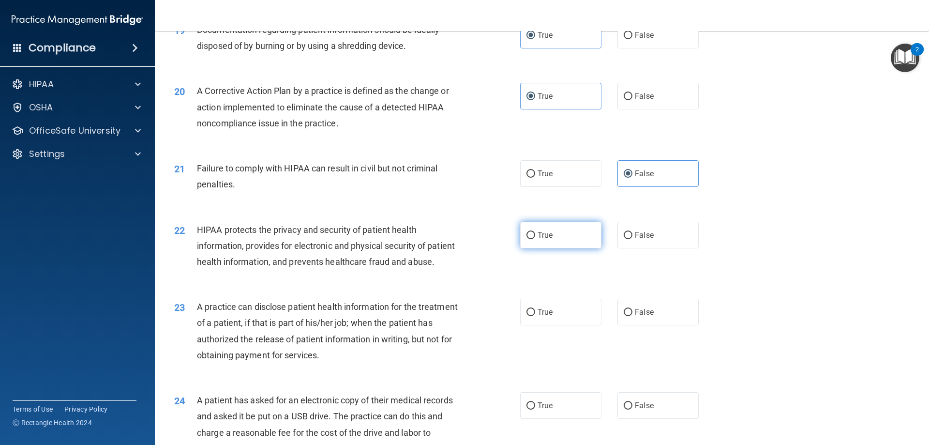
click at [556, 248] on label "True" at bounding box center [560, 235] width 81 height 27
click at [535, 239] on input "True" at bounding box center [530, 235] width 9 height 7
radio input "true"
click at [685, 325] on label "False" at bounding box center [657, 312] width 81 height 27
click at [632, 316] on input "False" at bounding box center [628, 312] width 9 height 7
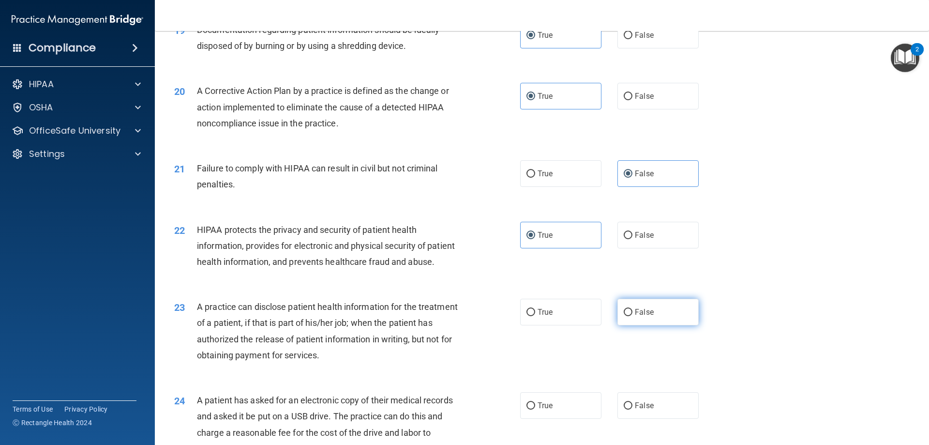
radio input "true"
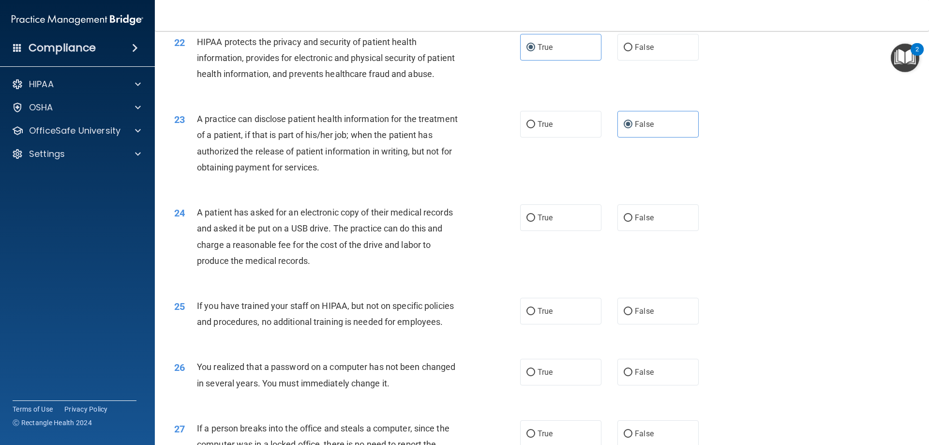
scroll to position [1500, 0]
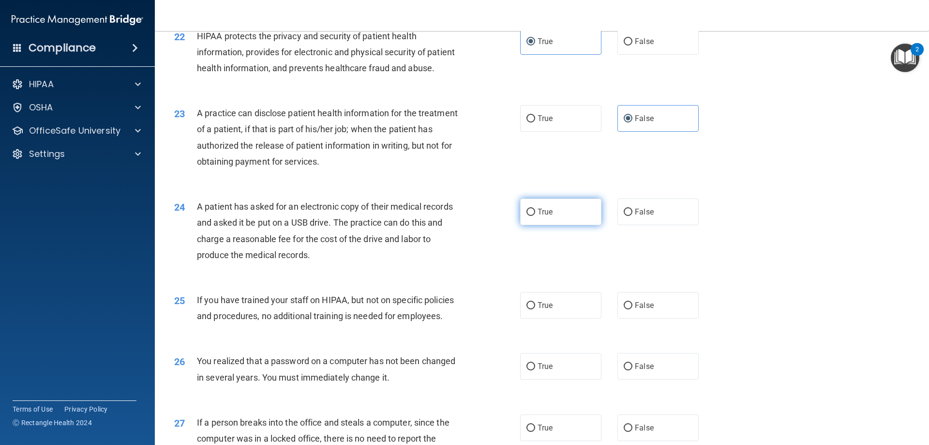
click at [538, 216] on span "True" at bounding box center [545, 211] width 15 height 9
click at [535, 216] on input "True" at bounding box center [530, 212] width 9 height 7
radio input "true"
click at [652, 318] on label "False" at bounding box center [657, 305] width 81 height 27
click at [632, 309] on input "False" at bounding box center [628, 305] width 9 height 7
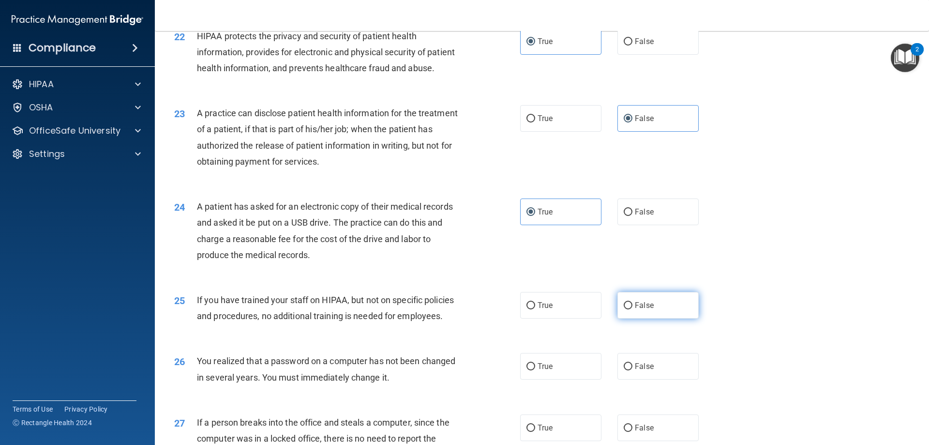
radio input "true"
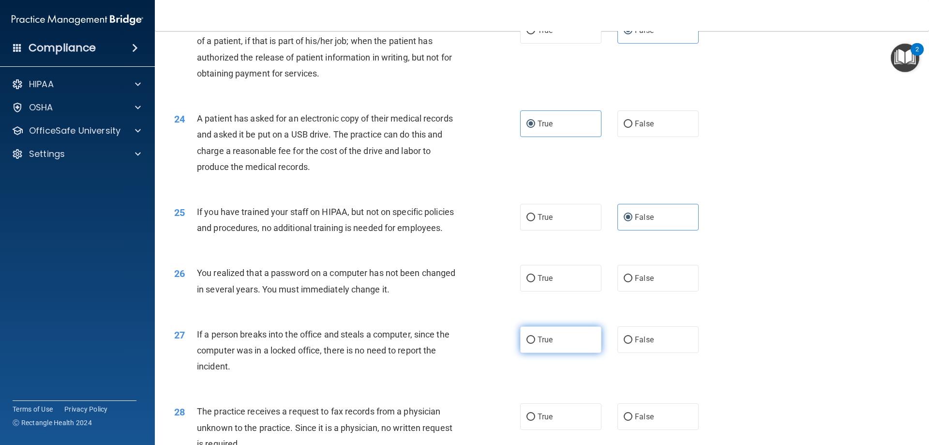
scroll to position [1597, 0]
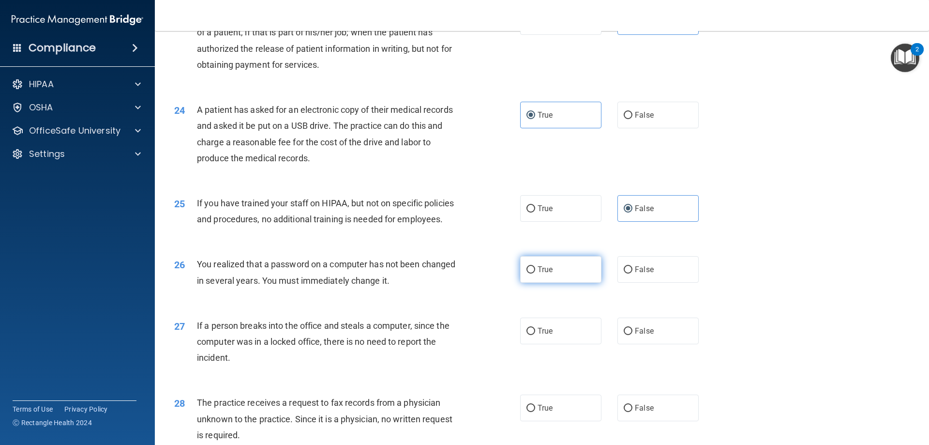
click at [549, 274] on span "True" at bounding box center [545, 269] width 15 height 9
click at [535, 273] on input "True" at bounding box center [530, 269] width 9 height 7
radio input "true"
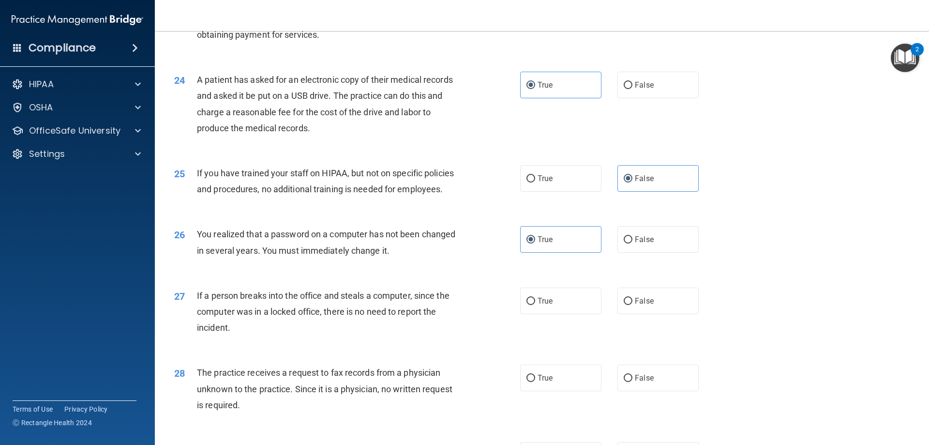
scroll to position [1742, 0]
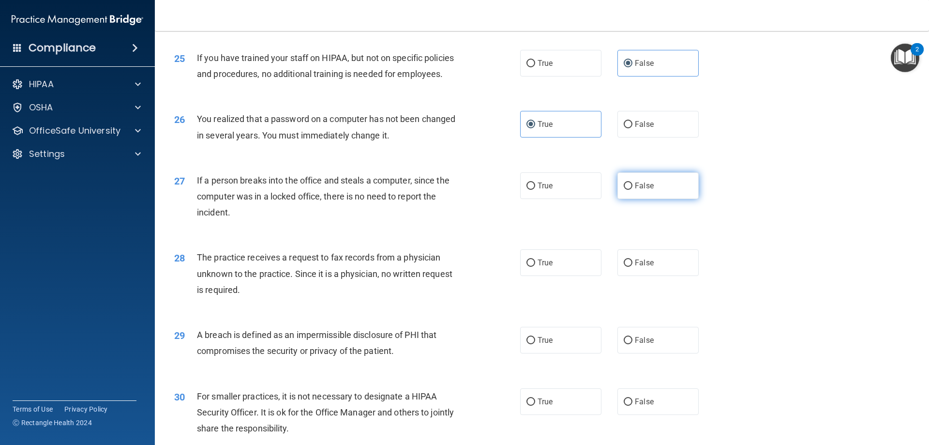
click at [654, 199] on label "False" at bounding box center [657, 185] width 81 height 27
click at [632, 190] on input "False" at bounding box center [628, 185] width 9 height 7
radio input "true"
click at [653, 276] on label "False" at bounding box center [657, 262] width 81 height 27
click at [632, 267] on input "False" at bounding box center [628, 262] width 9 height 7
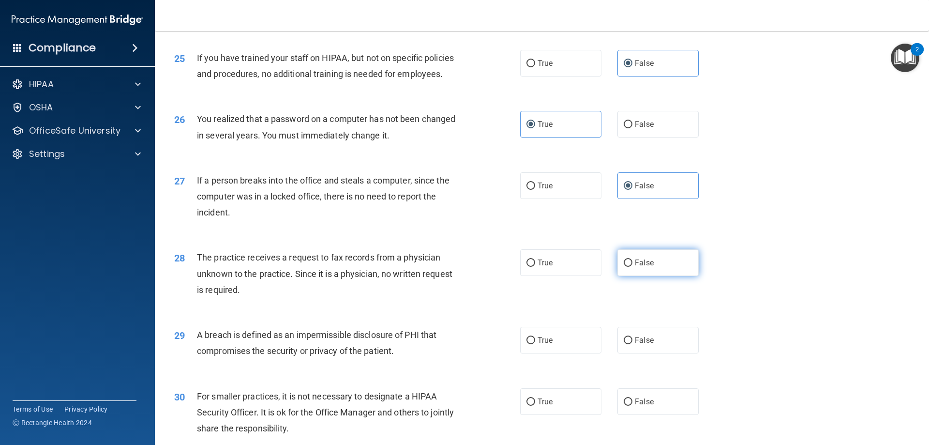
radio input "true"
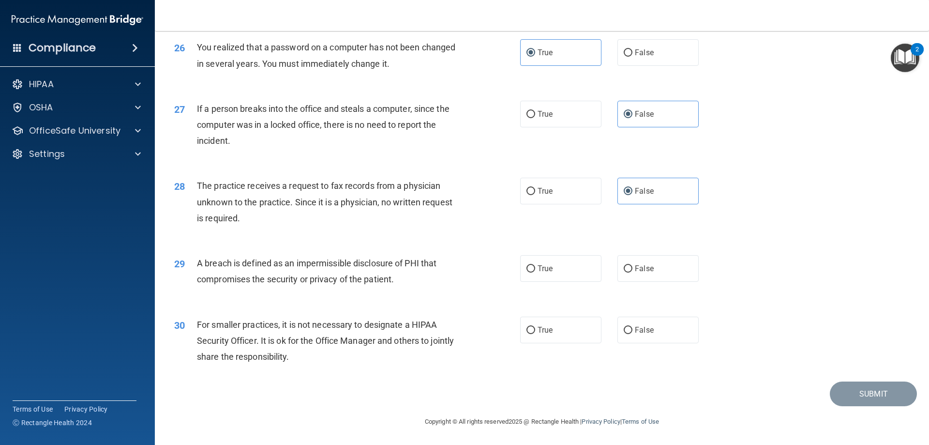
scroll to position [1846, 0]
click at [529, 272] on input "True" at bounding box center [530, 268] width 9 height 7
radio input "true"
click at [626, 323] on label "False" at bounding box center [657, 329] width 81 height 27
click at [626, 327] on input "False" at bounding box center [628, 330] width 9 height 7
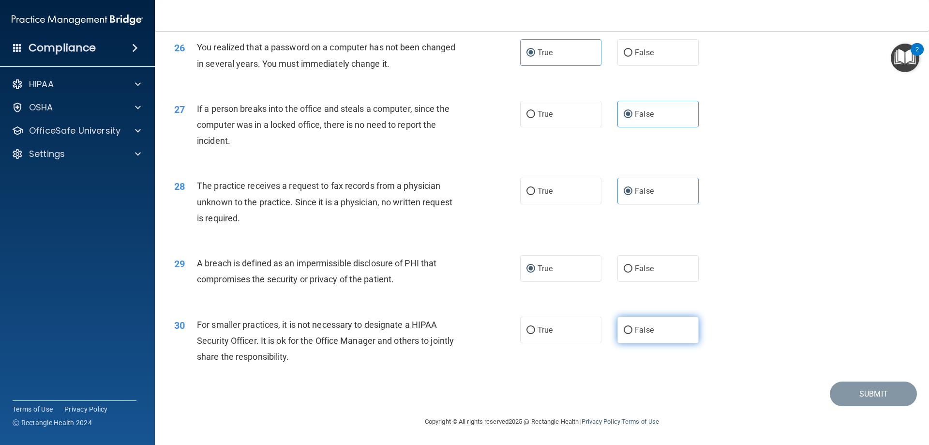
radio input "true"
click at [852, 385] on button "Submit" at bounding box center [873, 393] width 87 height 25
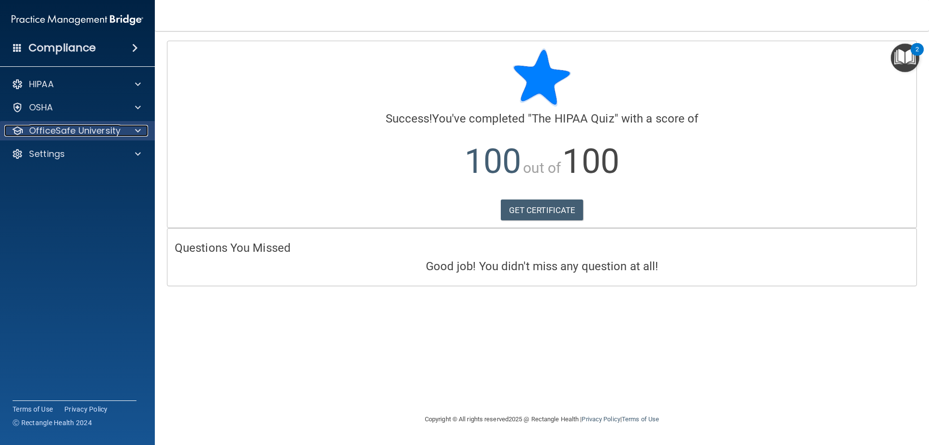
click at [120, 127] on div "OfficeSafe University" at bounding box center [64, 131] width 120 height 12
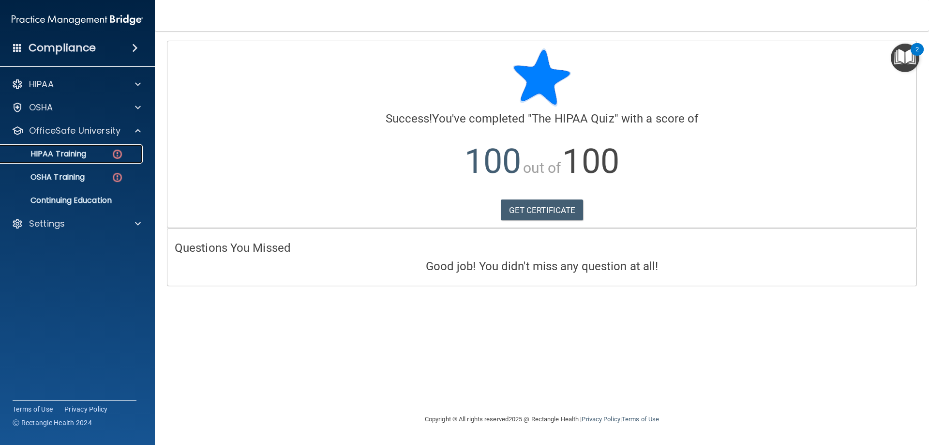
click at [102, 151] on div "HIPAA Training" at bounding box center [72, 154] width 132 height 10
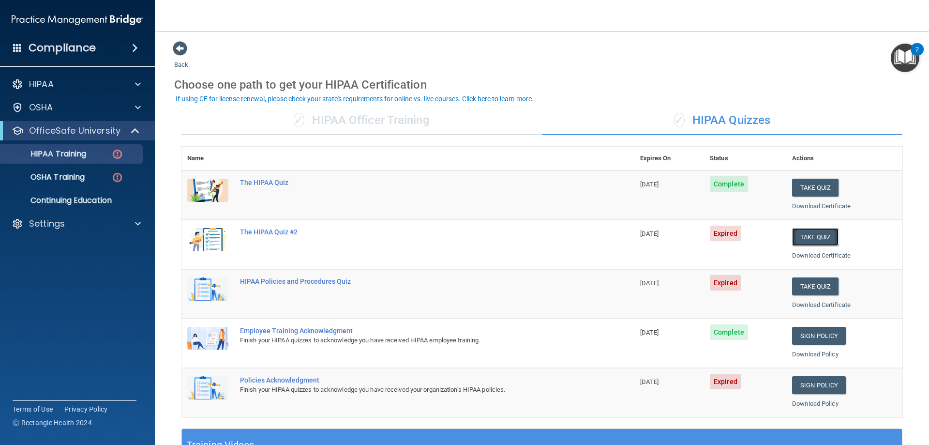
click at [828, 240] on button "Take Quiz" at bounding box center [815, 237] width 46 height 18
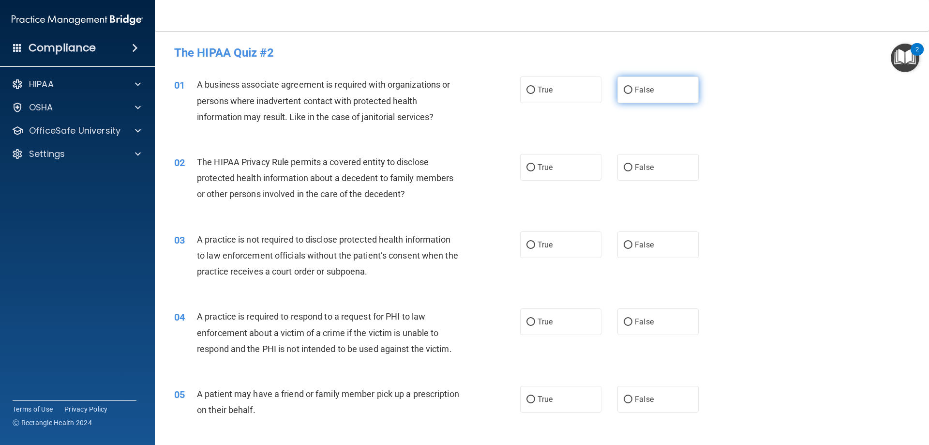
click at [634, 77] on label "False" at bounding box center [657, 89] width 81 height 27
click at [632, 87] on input "False" at bounding box center [628, 90] width 9 height 7
radio input "true"
click at [529, 150] on div "02 The HIPAA Privacy Rule permits a covered entity to disclose protected health…" at bounding box center [542, 180] width 750 height 77
click at [543, 165] on span "True" at bounding box center [545, 167] width 15 height 9
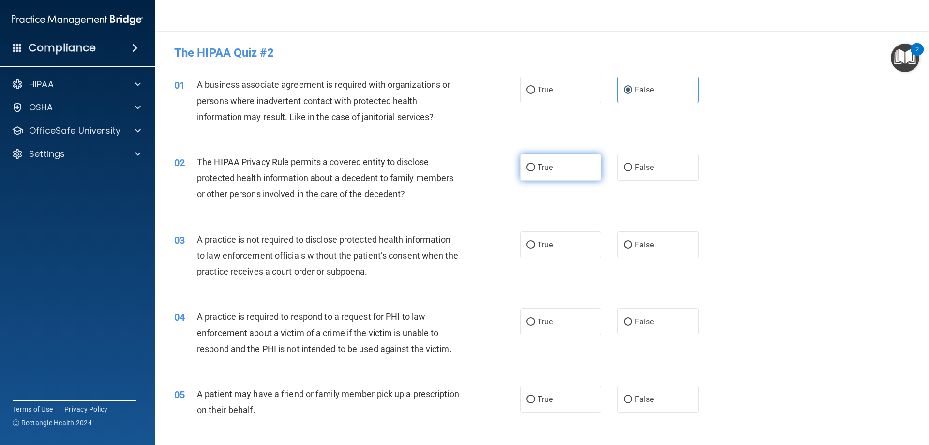
click at [535, 165] on input "True" at bounding box center [530, 167] width 9 height 7
radio input "true"
click at [635, 243] on span "False" at bounding box center [644, 244] width 19 height 9
click at [632, 243] on input "False" at bounding box center [628, 244] width 9 height 7
radio input "true"
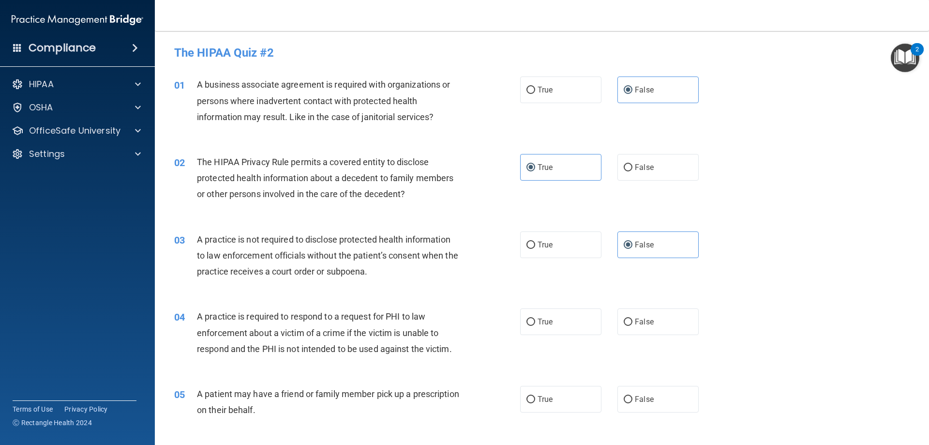
click at [534, 303] on div "04 A practice is required to respond to a request for PHI to law enforcement ab…" at bounding box center [542, 334] width 750 height 77
click at [540, 322] on span "True" at bounding box center [545, 321] width 15 height 9
click at [535, 322] on input "True" at bounding box center [530, 321] width 9 height 7
radio input "true"
drag, startPoint x: 553, startPoint y: 393, endPoint x: 552, endPoint y: 380, distance: 13.6
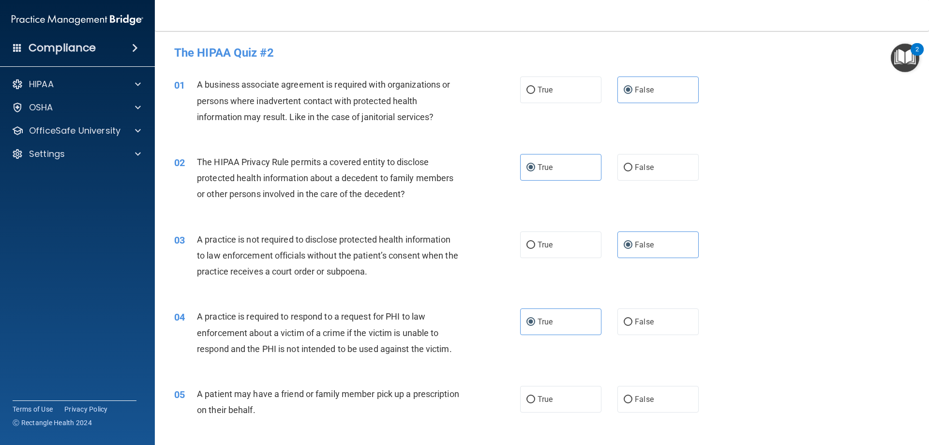
click at [554, 393] on label "True" at bounding box center [560, 399] width 81 height 27
click at [535, 396] on input "True" at bounding box center [530, 399] width 9 height 7
radio input "true"
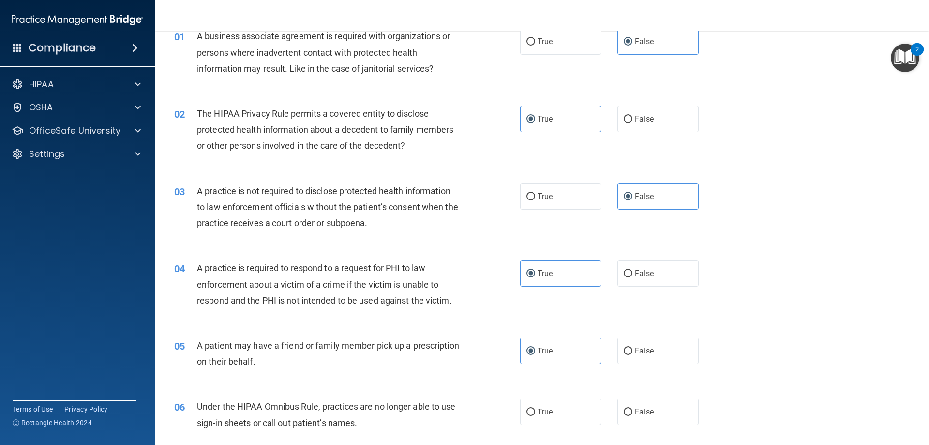
scroll to position [97, 0]
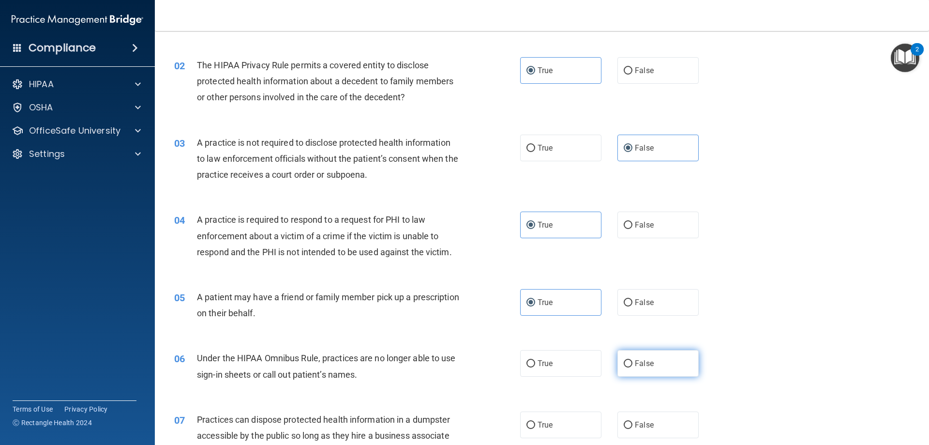
click at [655, 363] on label "False" at bounding box center [657, 363] width 81 height 27
click at [632, 363] on input "False" at bounding box center [628, 363] width 9 height 7
radio input "true"
click at [666, 424] on label "False" at bounding box center [657, 424] width 81 height 27
click at [632, 424] on input "False" at bounding box center [628, 424] width 9 height 7
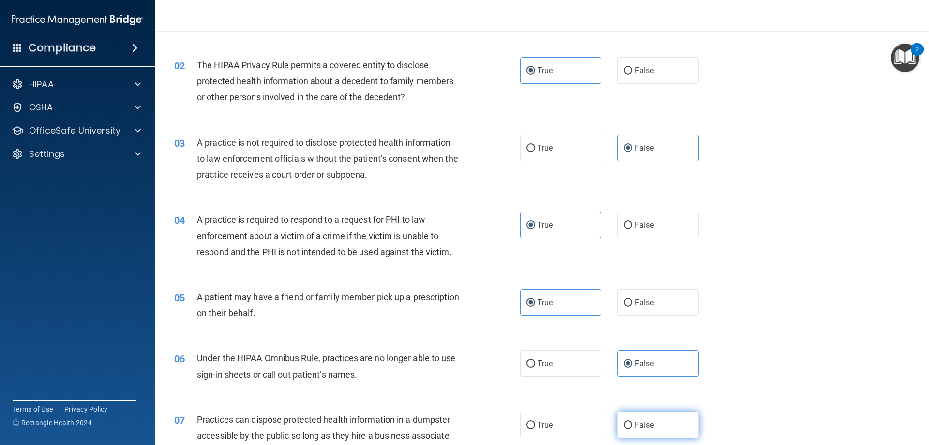
radio input "true"
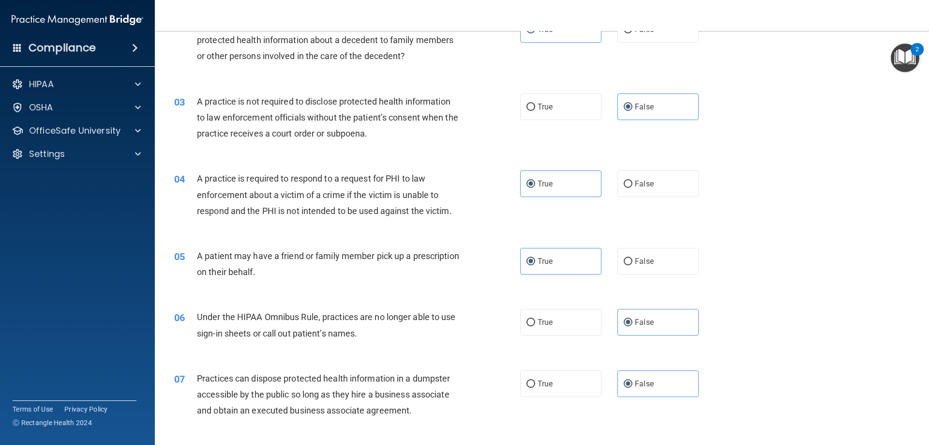
scroll to position [242, 0]
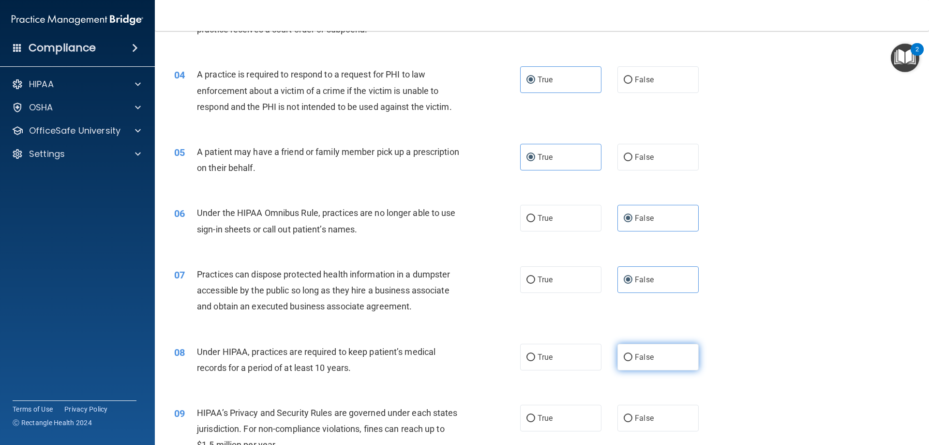
click at [662, 361] on label "False" at bounding box center [657, 357] width 81 height 27
click at [632, 361] on input "False" at bounding box center [628, 357] width 9 height 7
radio input "true"
click at [645, 420] on span "False" at bounding box center [644, 417] width 19 height 9
click at [632, 420] on input "False" at bounding box center [628, 418] width 9 height 7
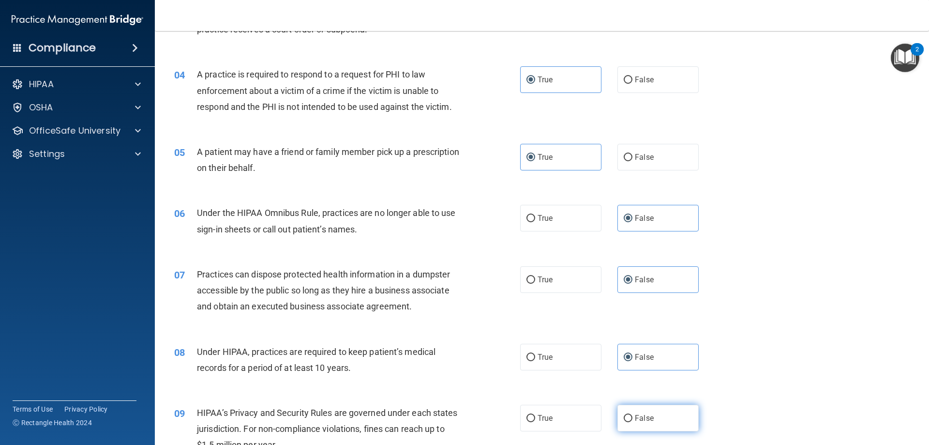
radio input "true"
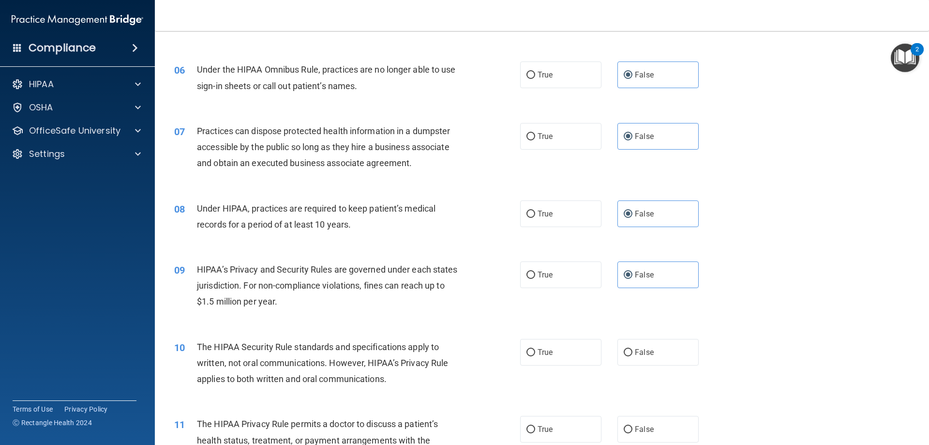
scroll to position [387, 0]
click at [571, 360] on label "True" at bounding box center [560, 350] width 81 height 27
click at [535, 354] on input "True" at bounding box center [530, 350] width 9 height 7
radio input "true"
click at [559, 428] on label "True" at bounding box center [560, 427] width 81 height 27
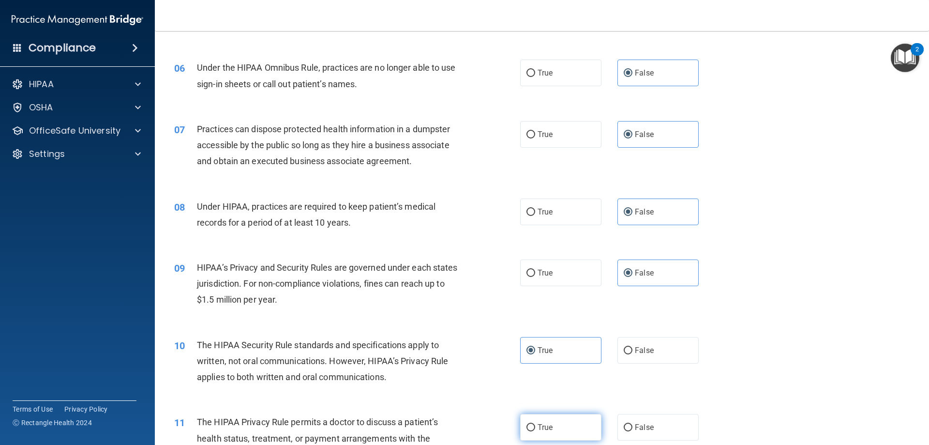
click at [535, 428] on input "True" at bounding box center [530, 427] width 9 height 7
radio input "true"
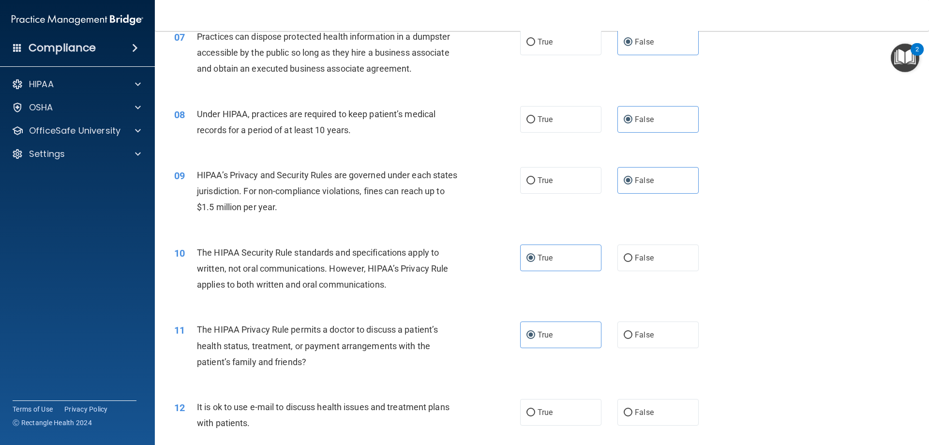
scroll to position [484, 0]
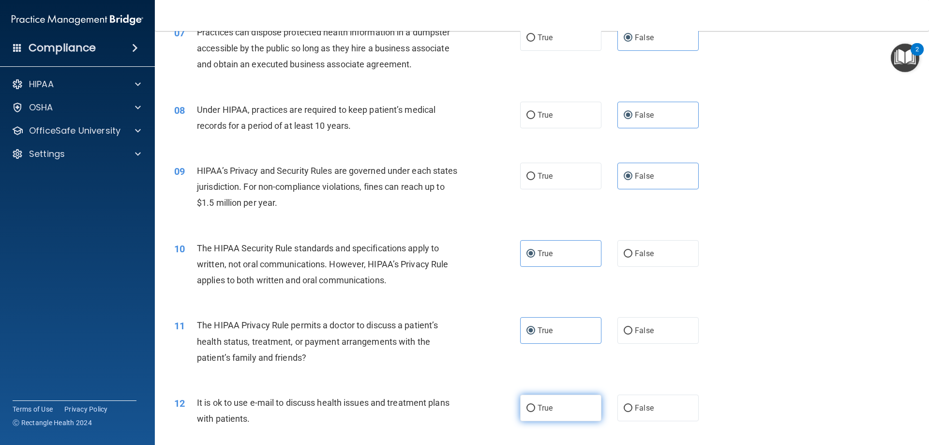
click at [549, 409] on span "True" at bounding box center [545, 407] width 15 height 9
click at [535, 409] on input "True" at bounding box center [530, 408] width 9 height 7
radio input "true"
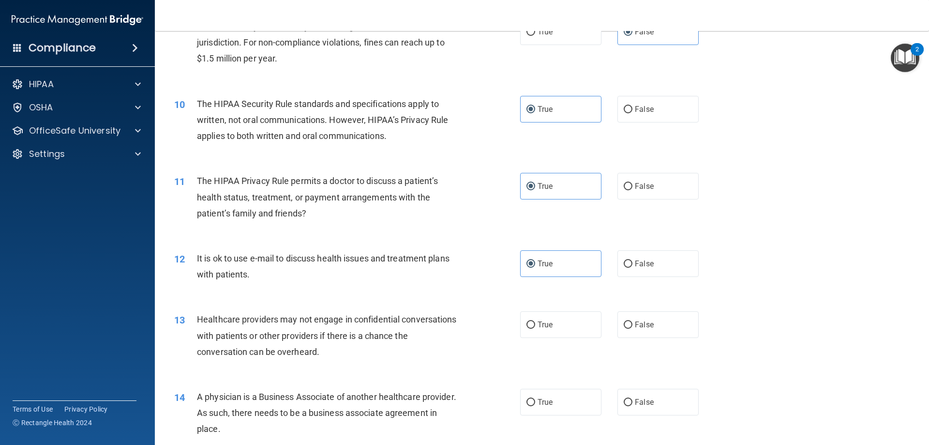
scroll to position [629, 0]
click at [673, 332] on label "False" at bounding box center [657, 323] width 81 height 27
click at [632, 328] on input "False" at bounding box center [628, 323] width 9 height 7
radio input "true"
click at [670, 394] on label "False" at bounding box center [657, 401] width 81 height 27
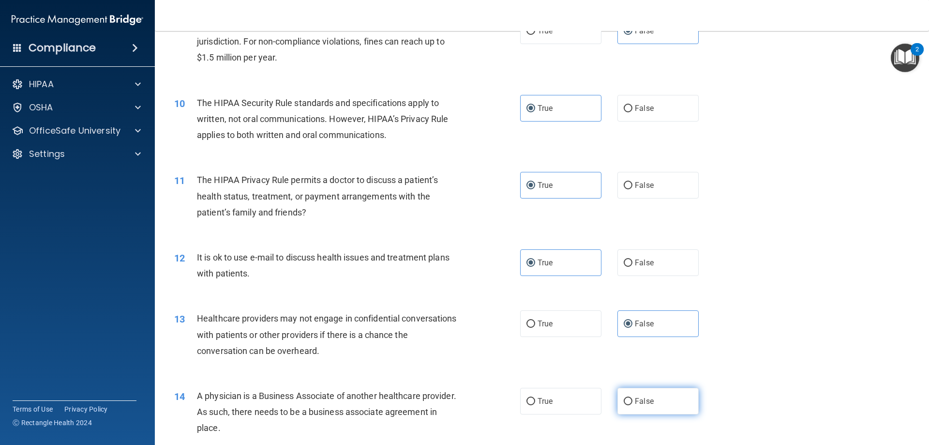
click at [632, 398] on input "False" at bounding box center [628, 401] width 9 height 7
radio input "true"
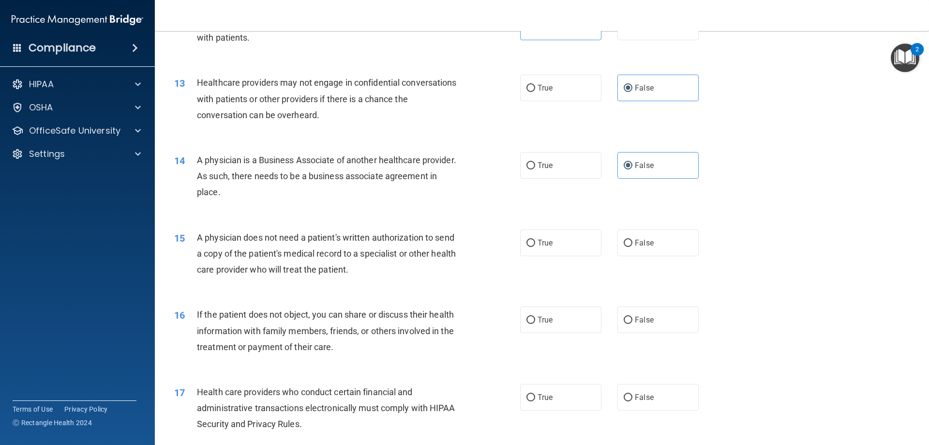
scroll to position [871, 0]
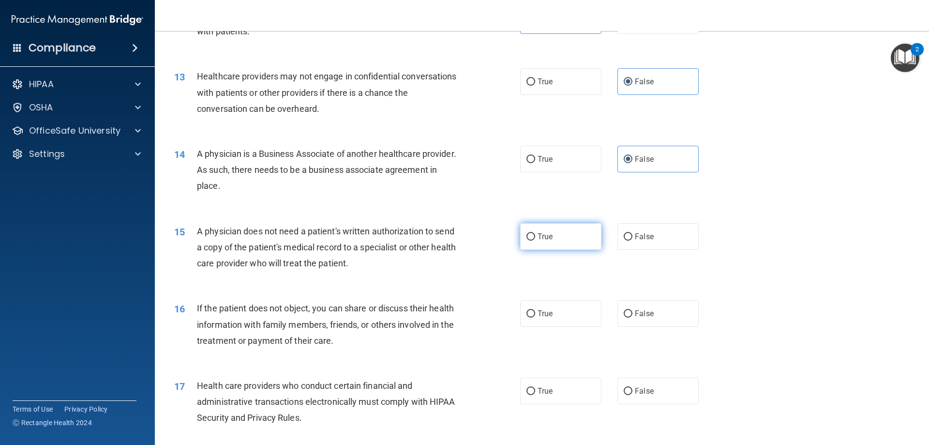
click at [571, 226] on label "True" at bounding box center [560, 236] width 81 height 27
click at [535, 233] on input "True" at bounding box center [530, 236] width 9 height 7
radio input "true"
click at [575, 324] on label "True" at bounding box center [560, 313] width 81 height 27
click at [535, 317] on input "True" at bounding box center [530, 313] width 9 height 7
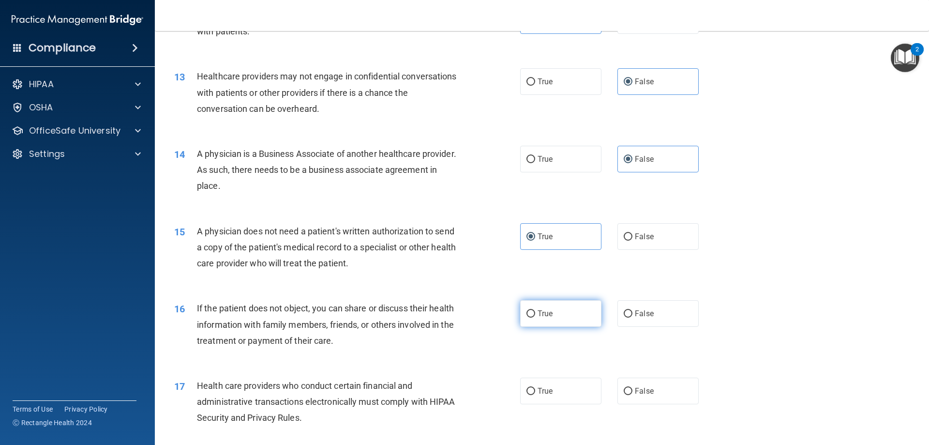
radio input "true"
click at [571, 388] on label "True" at bounding box center [560, 390] width 81 height 27
click at [535, 388] on input "True" at bounding box center [530, 391] width 9 height 7
radio input "true"
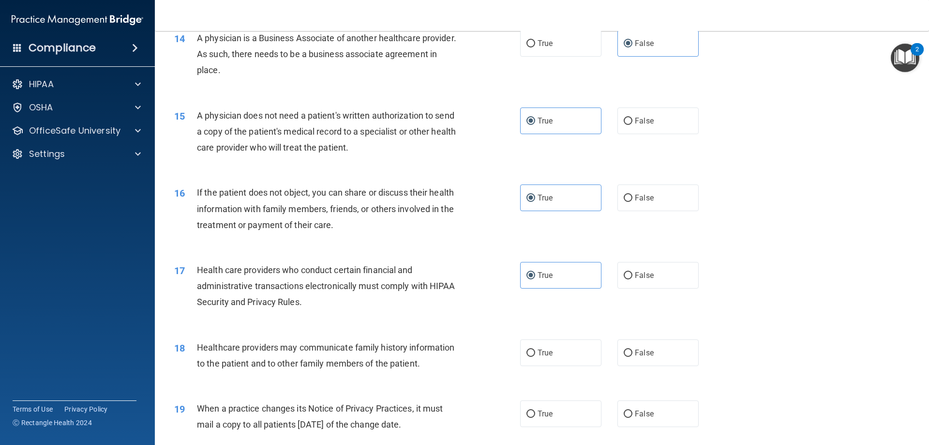
scroll to position [1016, 0]
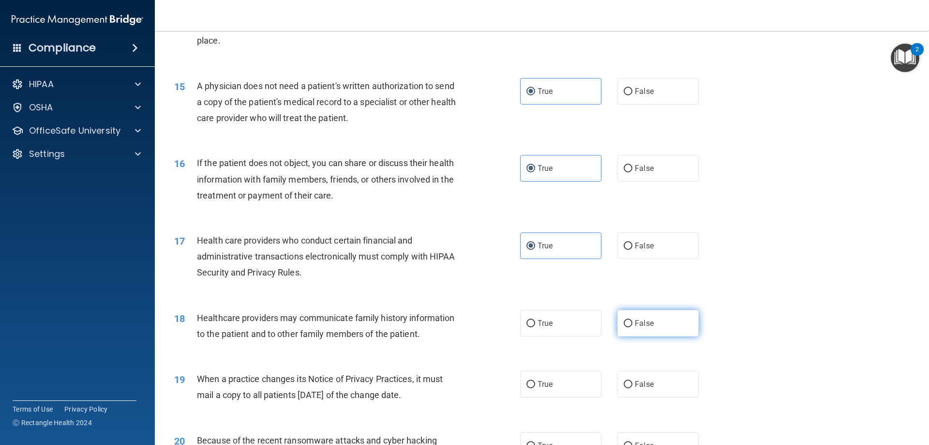
click at [688, 329] on label "False" at bounding box center [657, 323] width 81 height 27
click at [632, 327] on input "False" at bounding box center [628, 323] width 9 height 7
radio input "true"
click at [674, 380] on label "False" at bounding box center [657, 384] width 81 height 27
click at [632, 381] on input "False" at bounding box center [628, 384] width 9 height 7
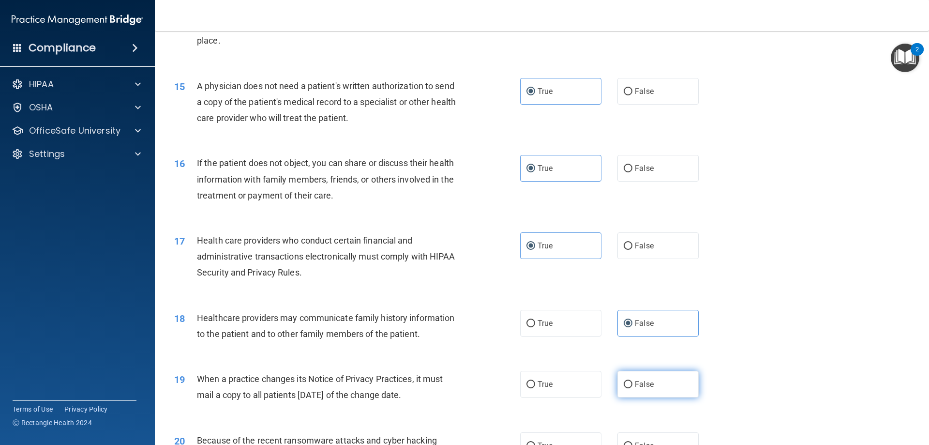
radio input "true"
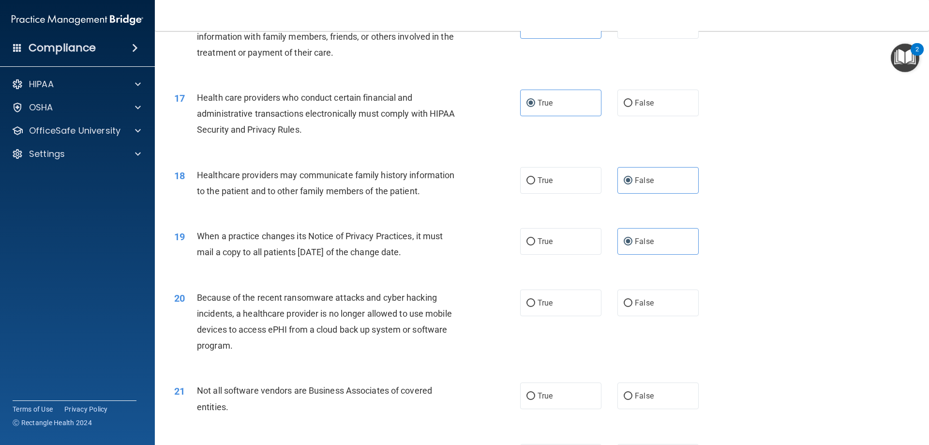
scroll to position [1161, 0]
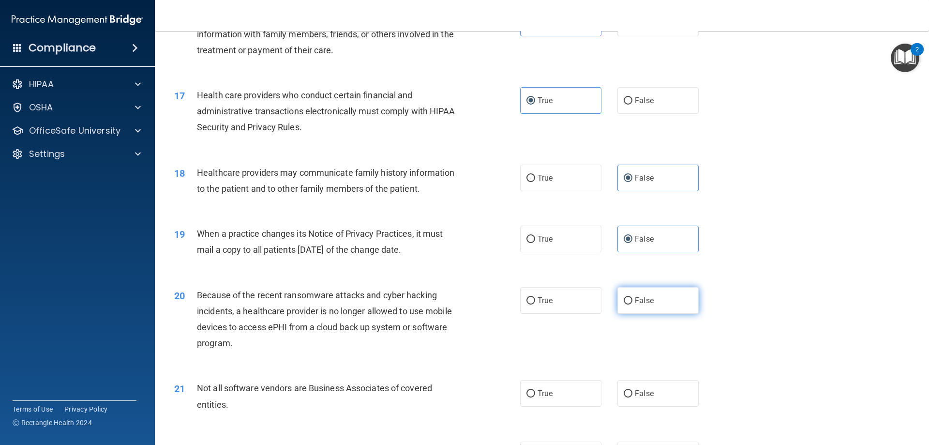
click at [651, 293] on label "False" at bounding box center [657, 300] width 81 height 27
click at [632, 297] on input "False" at bounding box center [628, 300] width 9 height 7
radio input "true"
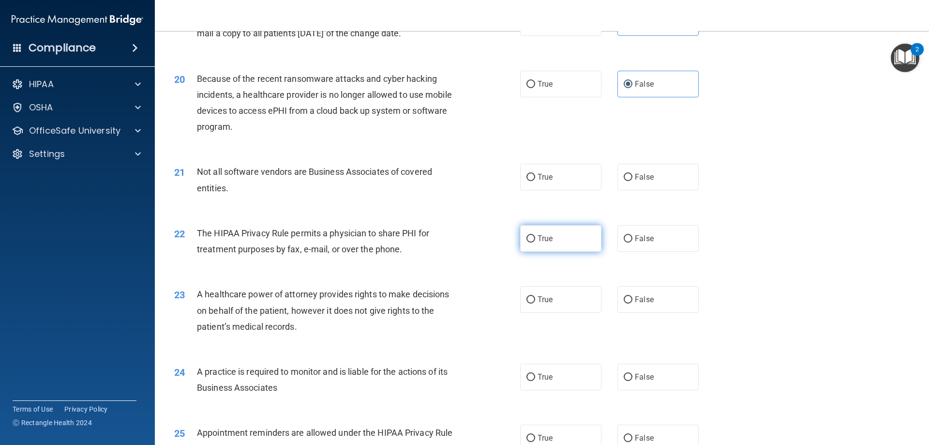
scroll to position [1403, 0]
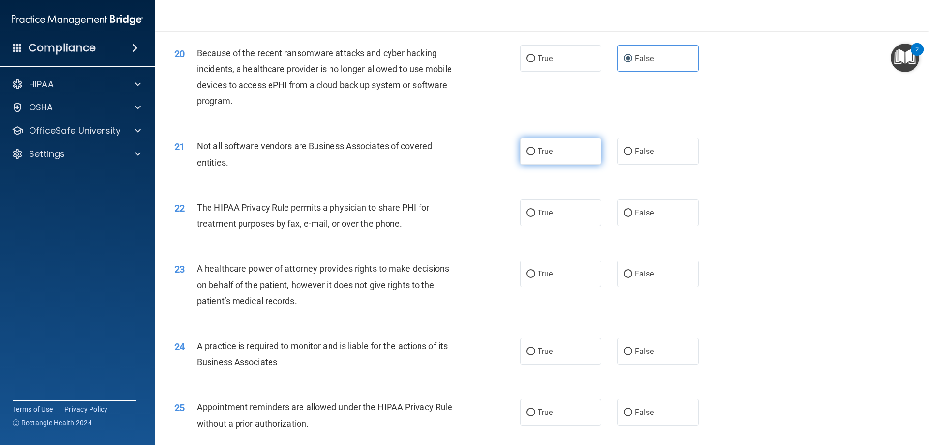
click at [565, 156] on label "True" at bounding box center [560, 151] width 81 height 27
click at [535, 155] on input "True" at bounding box center [530, 151] width 9 height 7
radio input "true"
drag, startPoint x: 553, startPoint y: 222, endPoint x: 558, endPoint y: 223, distance: 5.5
click at [554, 222] on label "True" at bounding box center [560, 212] width 81 height 27
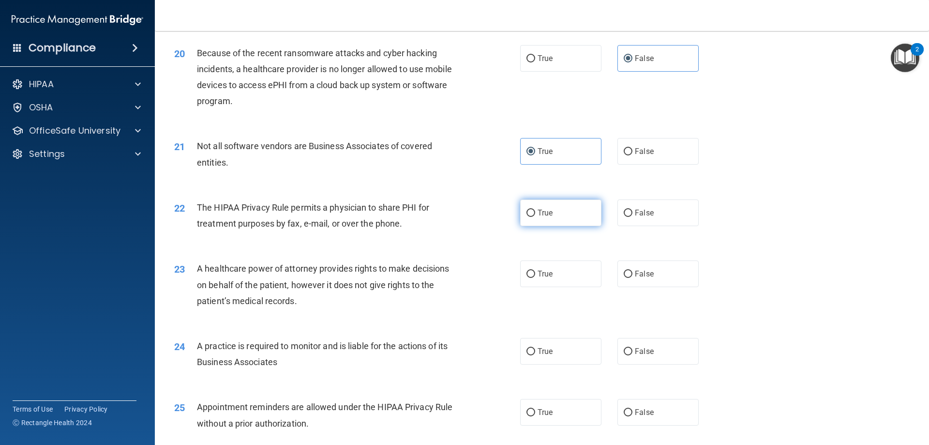
click at [535, 217] on input "True" at bounding box center [530, 213] width 9 height 7
radio input "true"
click at [659, 281] on label "False" at bounding box center [657, 273] width 81 height 27
click at [632, 278] on input "False" at bounding box center [628, 273] width 9 height 7
radio input "true"
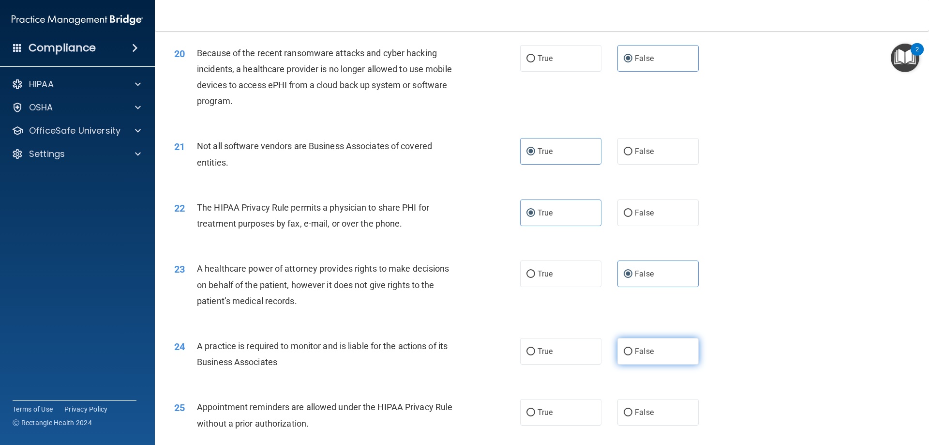
click at [669, 355] on label "False" at bounding box center [657, 351] width 81 height 27
click at [632, 355] on input "False" at bounding box center [628, 351] width 9 height 7
radio input "true"
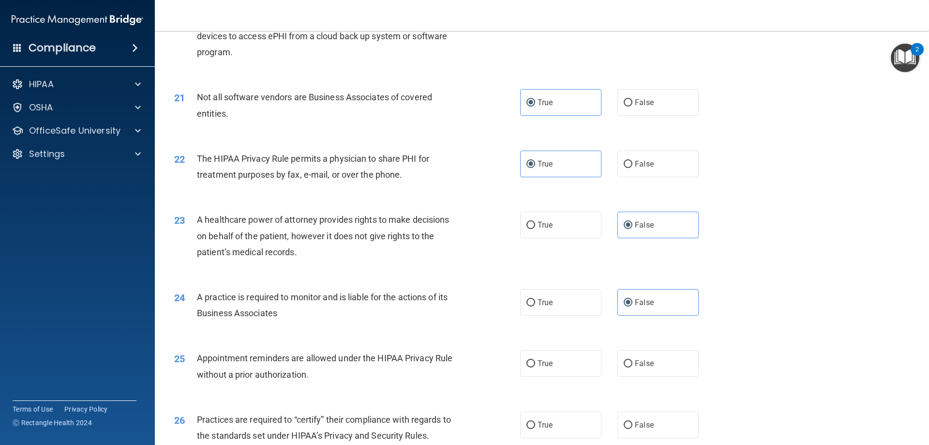
scroll to position [1500, 0]
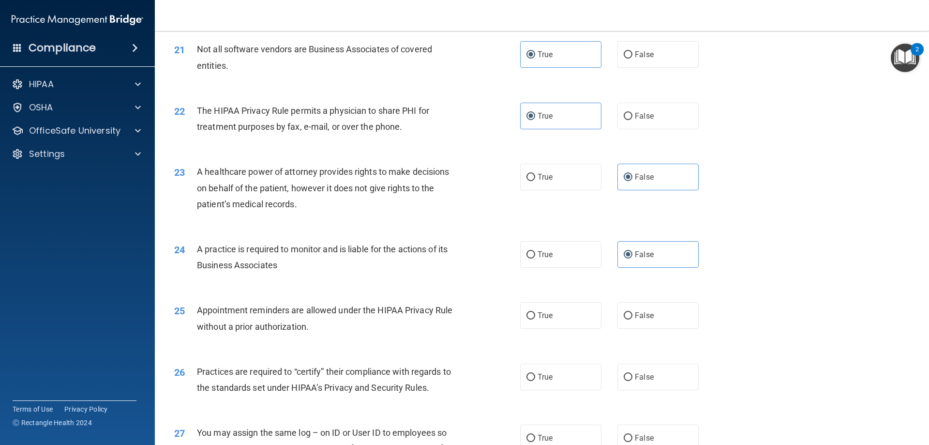
drag, startPoint x: 560, startPoint y: 313, endPoint x: 612, endPoint y: 336, distance: 56.9
click at [561, 313] on label "True" at bounding box center [560, 315] width 81 height 27
click at [535, 313] on input "True" at bounding box center [530, 315] width 9 height 7
radio input "true"
drag, startPoint x: 648, startPoint y: 371, endPoint x: 658, endPoint y: 371, distance: 9.7
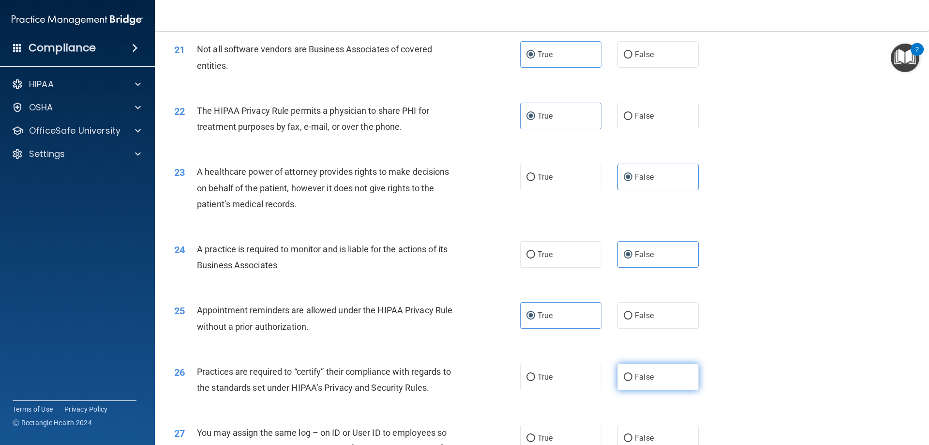
click at [649, 371] on label "False" at bounding box center [657, 376] width 81 height 27
click at [632, 374] on input "False" at bounding box center [628, 377] width 9 height 7
radio input "true"
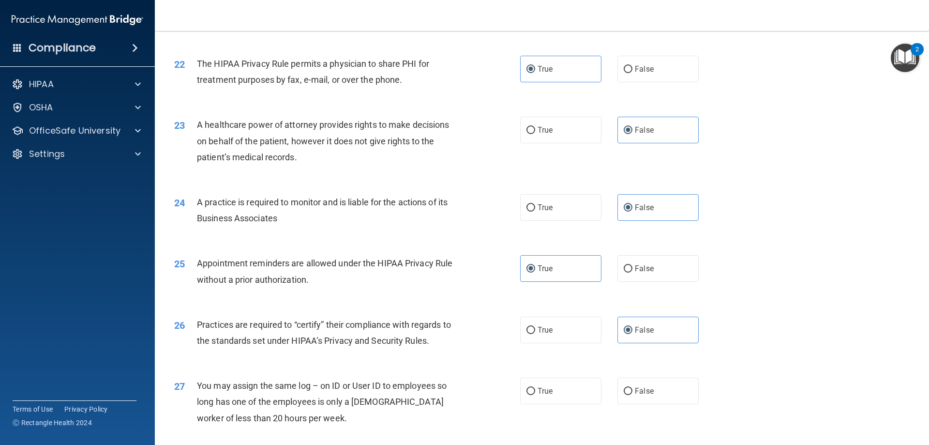
scroll to position [1548, 0]
click at [639, 392] on span "False" at bounding box center [644, 389] width 19 height 9
click at [632, 392] on input "False" at bounding box center [628, 389] width 9 height 7
radio input "true"
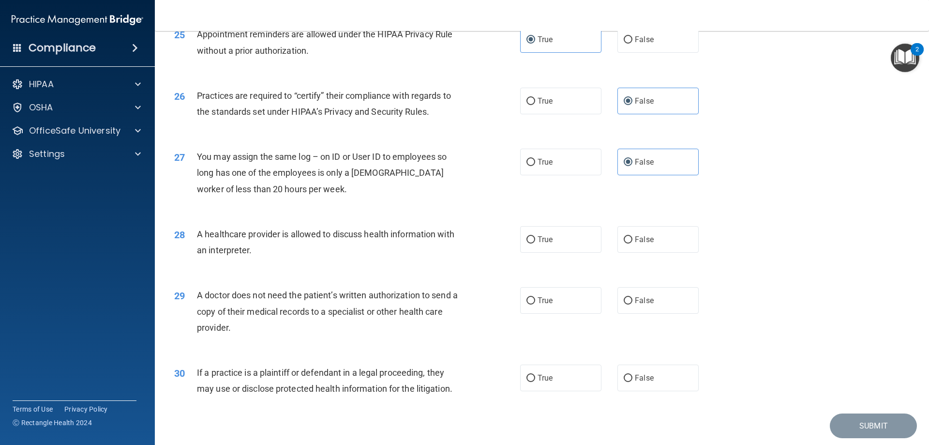
scroll to position [1790, 0]
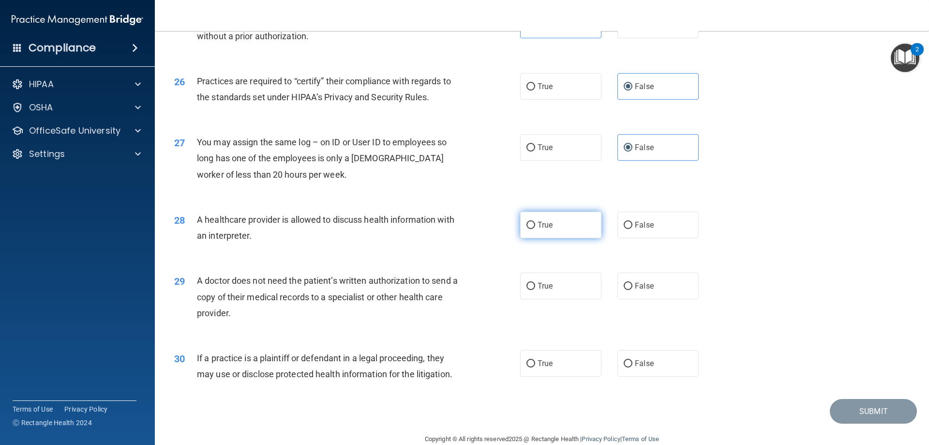
click at [532, 222] on label "True" at bounding box center [560, 224] width 81 height 27
click at [532, 222] on input "True" at bounding box center [530, 225] width 9 height 7
radio input "true"
click at [563, 286] on label "True" at bounding box center [560, 285] width 81 height 27
click at [535, 286] on input "True" at bounding box center [530, 286] width 9 height 7
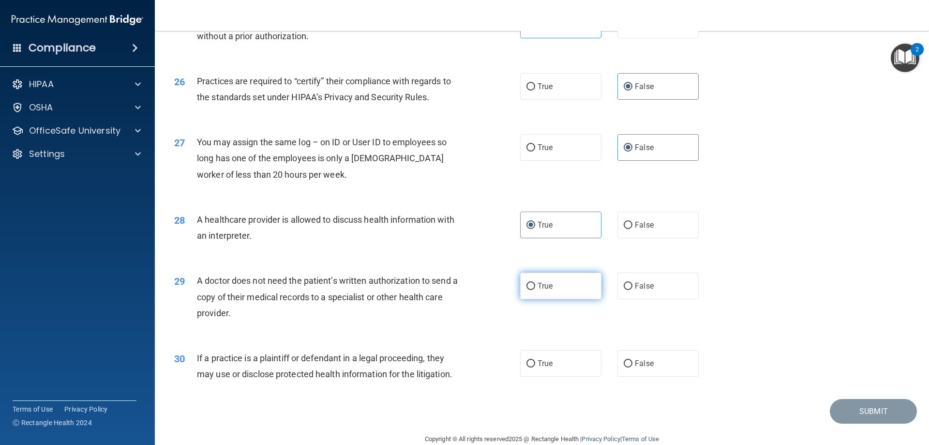
radio input "true"
click at [574, 357] on label "True" at bounding box center [560, 363] width 81 height 27
click at [535, 360] on input "True" at bounding box center [530, 363] width 9 height 7
radio input "true"
click at [848, 402] on button "Submit" at bounding box center [873, 411] width 87 height 25
